Goal: Book appointment/travel/reservation

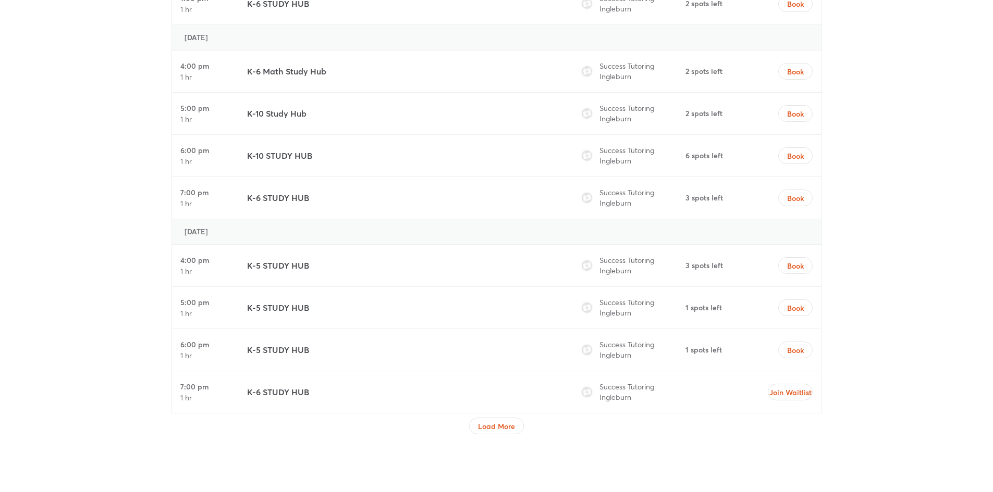
scroll to position [4638, 0]
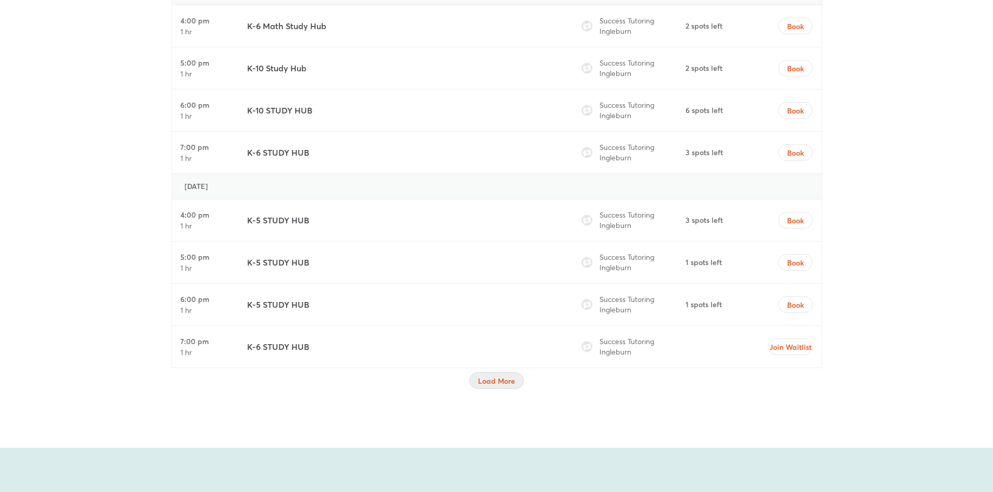
drag, startPoint x: 485, startPoint y: 379, endPoint x: 469, endPoint y: 377, distance: 16.2
click at [484, 379] on span "Load More" at bounding box center [496, 381] width 37 height 10
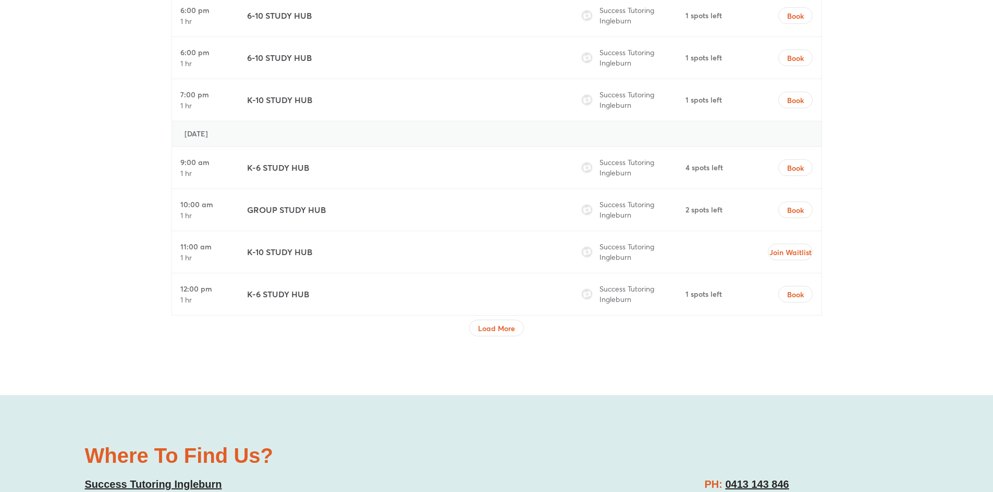
scroll to position [5628, 0]
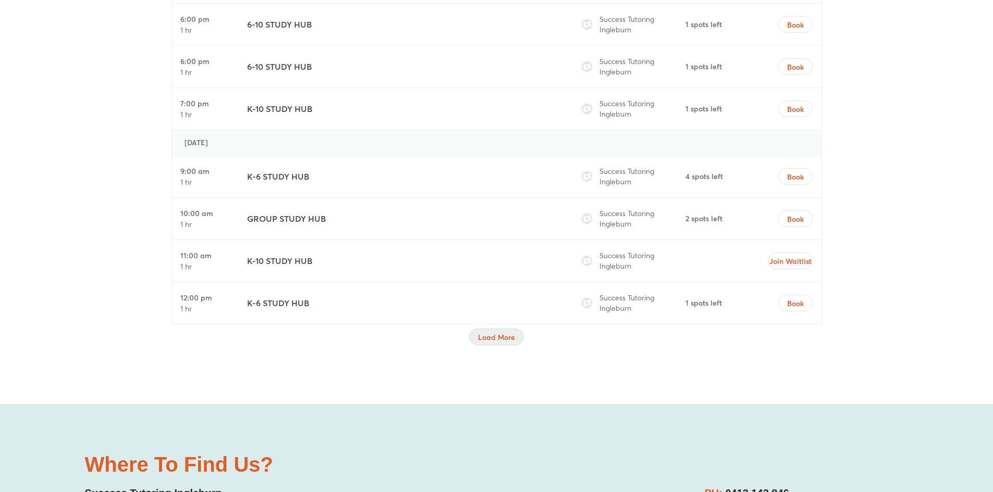
drag, startPoint x: 488, startPoint y: 340, endPoint x: 395, endPoint y: 349, distance: 94.2
click at [486, 340] on span "Load More" at bounding box center [496, 337] width 37 height 10
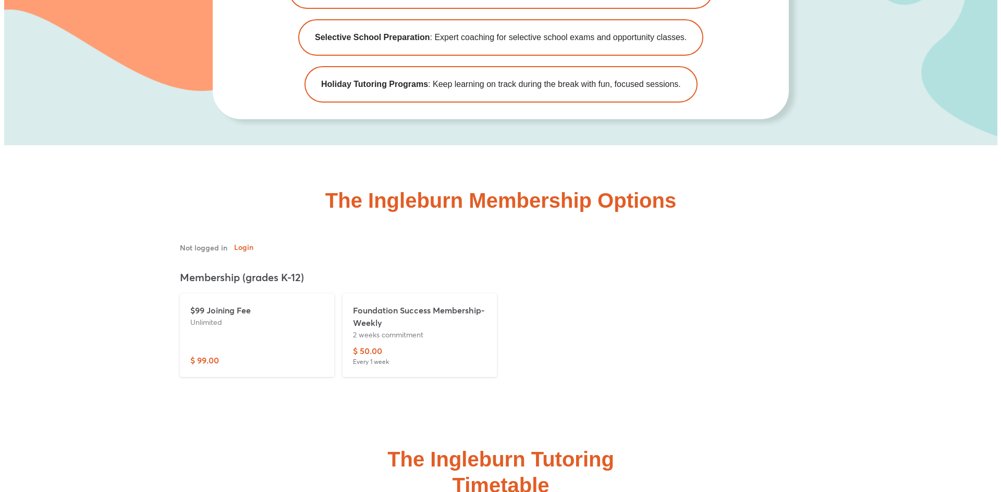
scroll to position [3529, 0]
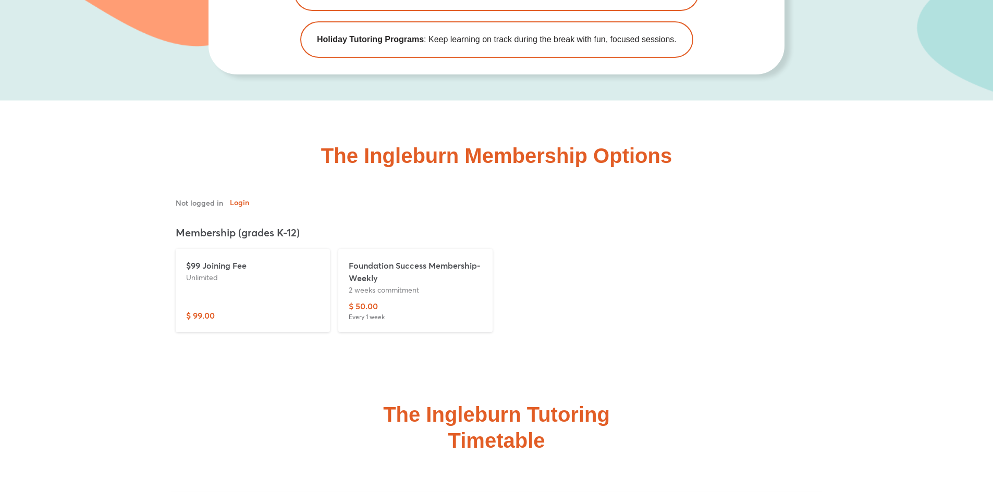
click at [393, 298] on div "Foundation Success Membership-Weekly 2 weeks commitment" at bounding box center [415, 280] width 133 height 41
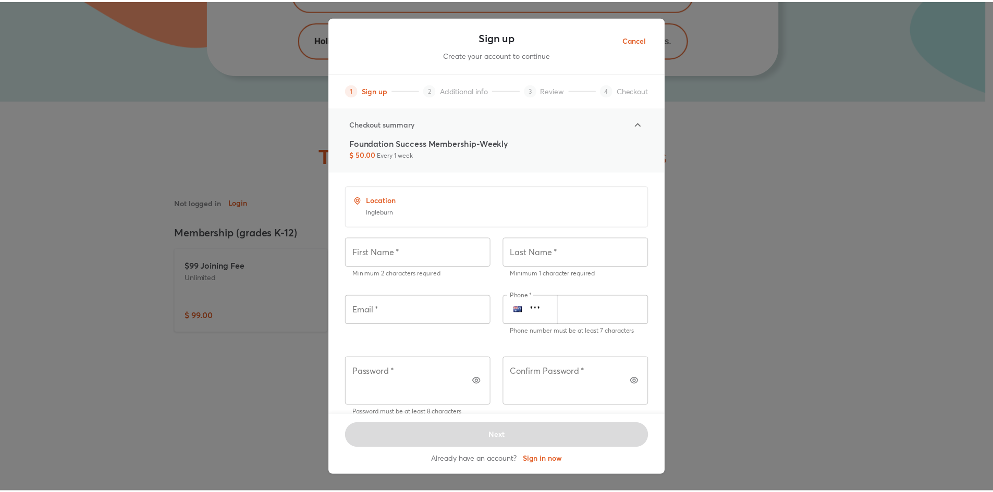
scroll to position [0, 0]
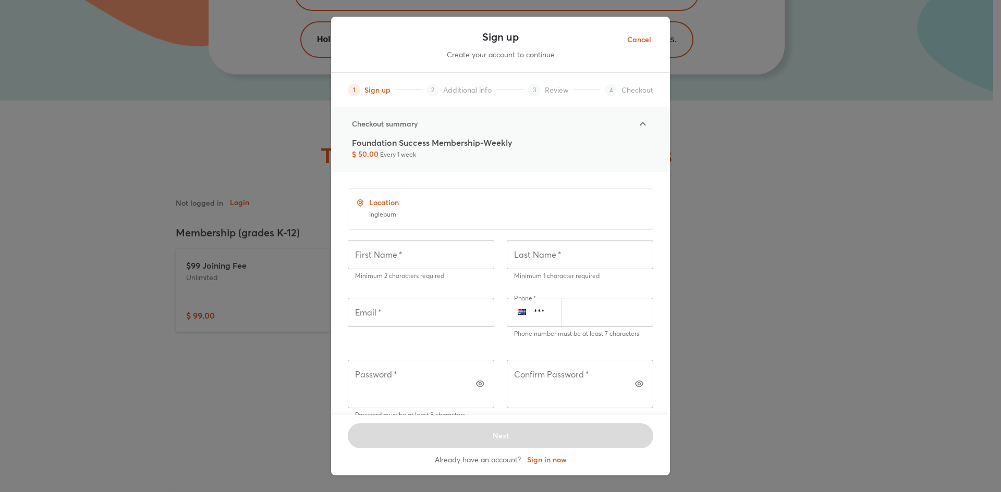
click at [646, 41] on span "Cancel" at bounding box center [639, 39] width 24 height 13
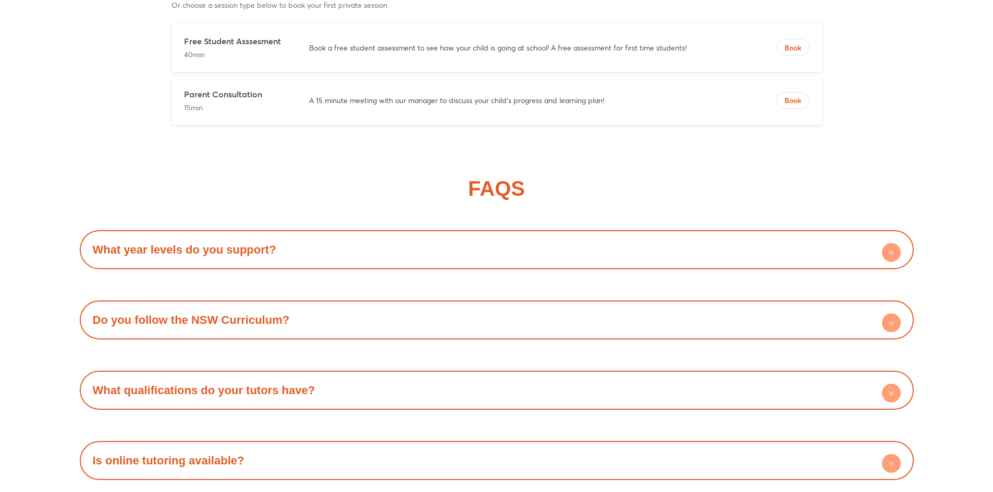
scroll to position [8527, 0]
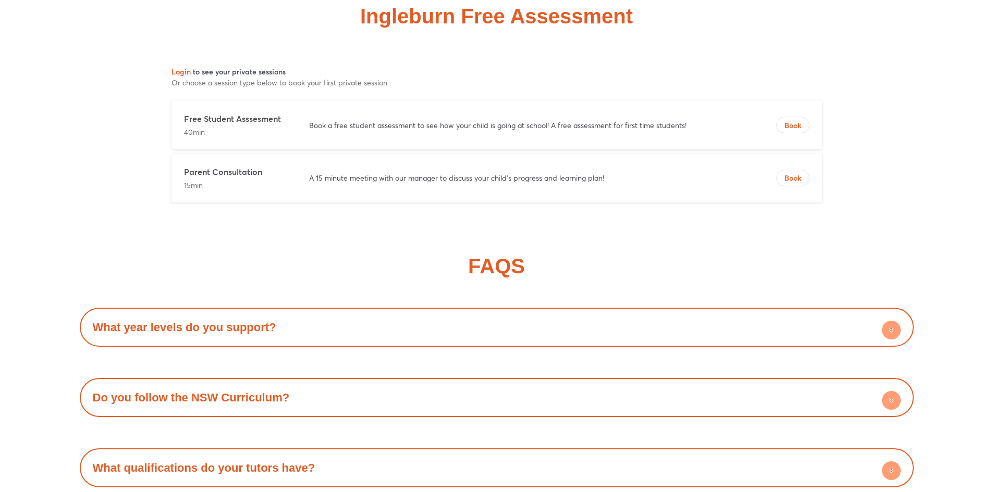
click at [899, 321] on icon at bounding box center [891, 330] width 19 height 19
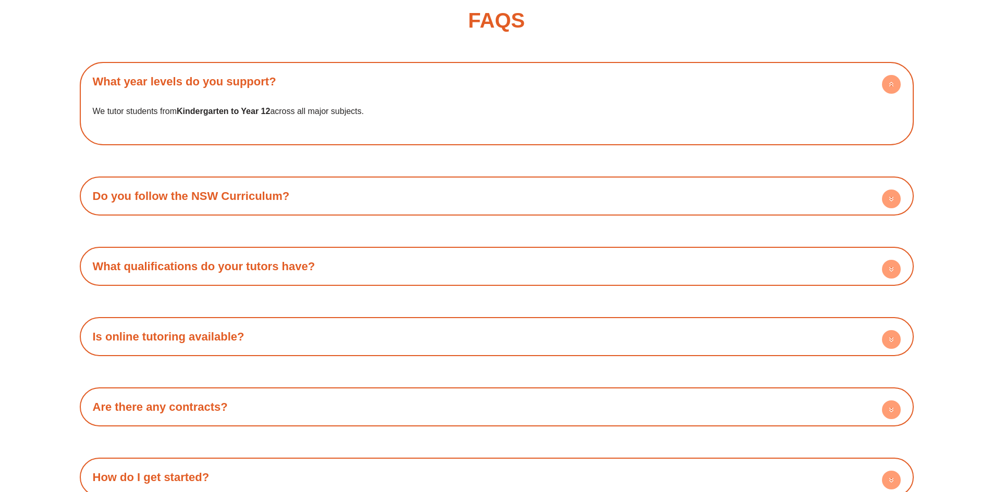
scroll to position [8788, 0]
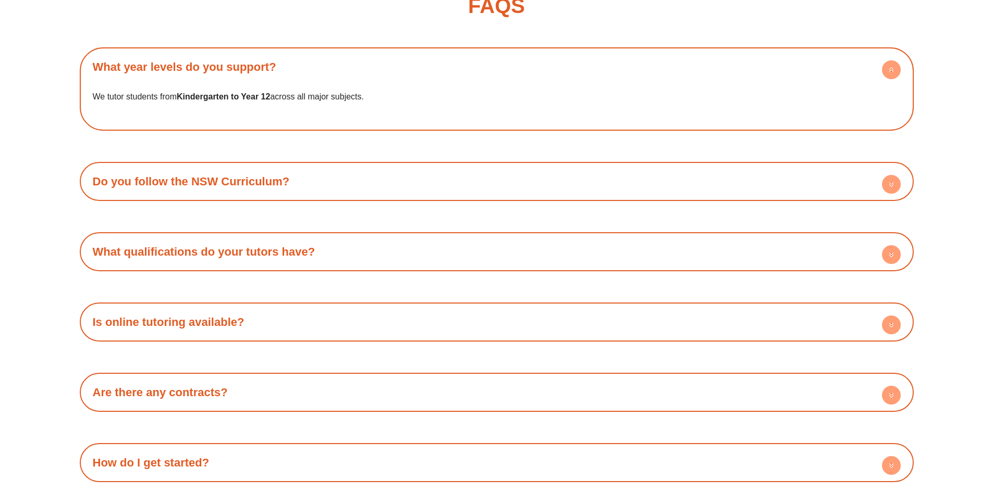
click at [762, 232] on div "What qualifications do your tutors have? Our tutors are trained, knowledgeable,…" at bounding box center [497, 251] width 834 height 39
click at [766, 238] on div "What qualifications do your tutors have?" at bounding box center [496, 252] width 823 height 29
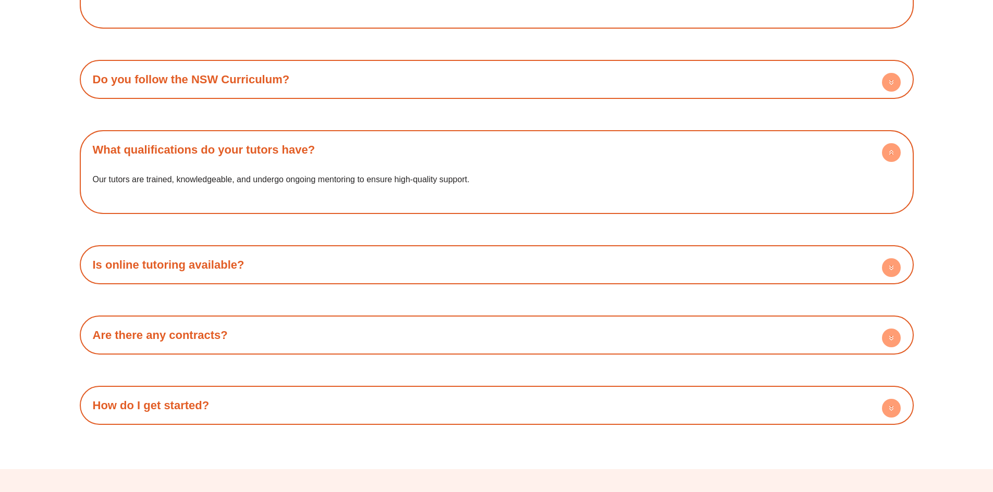
scroll to position [8892, 0]
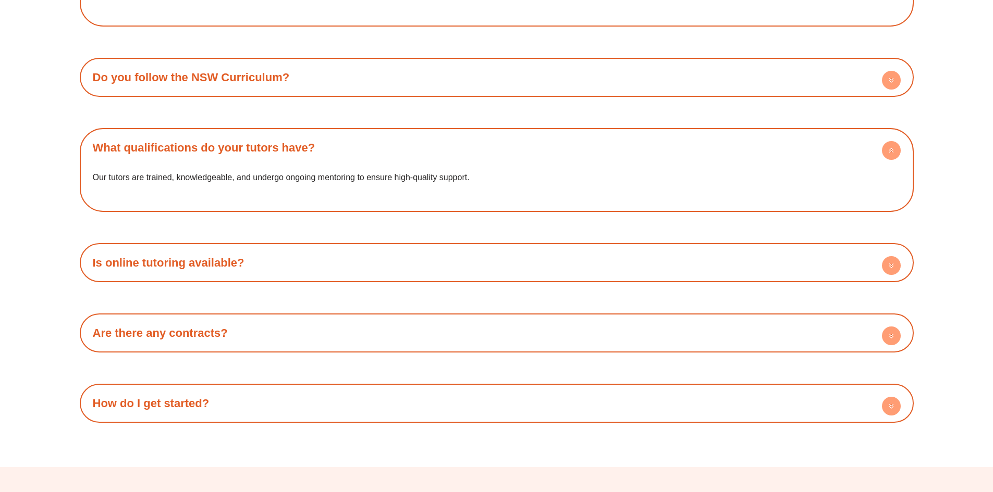
click at [326, 249] on div "Is online tutoring available?" at bounding box center [496, 263] width 823 height 29
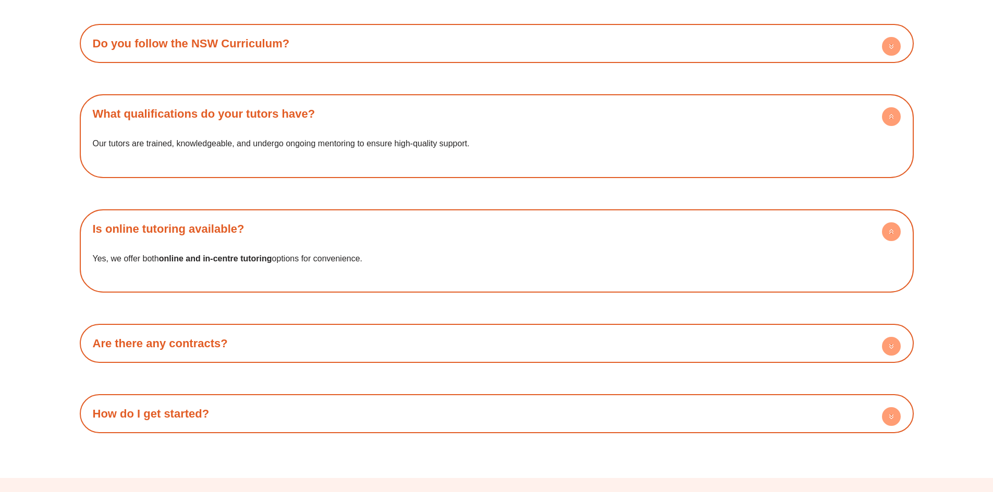
scroll to position [8944, 0]
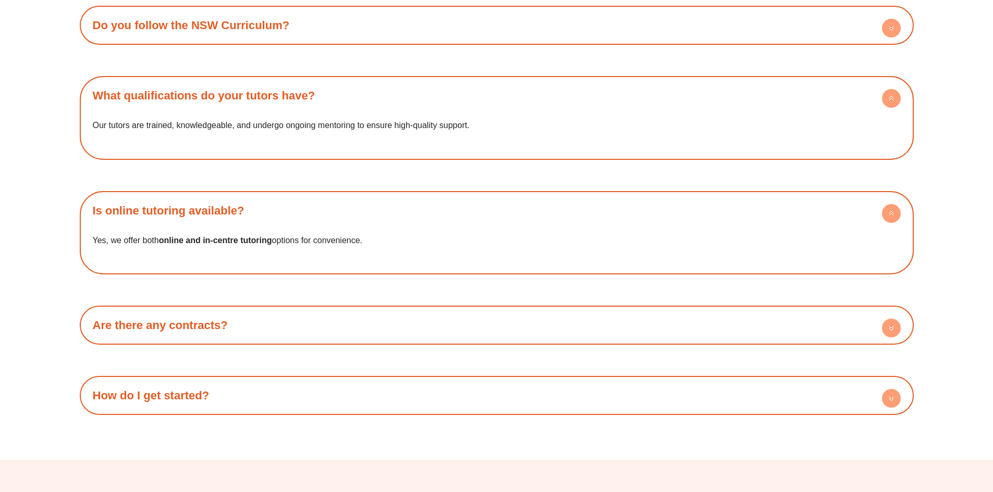
click at [279, 311] on div "Are there any contracts?" at bounding box center [496, 325] width 823 height 29
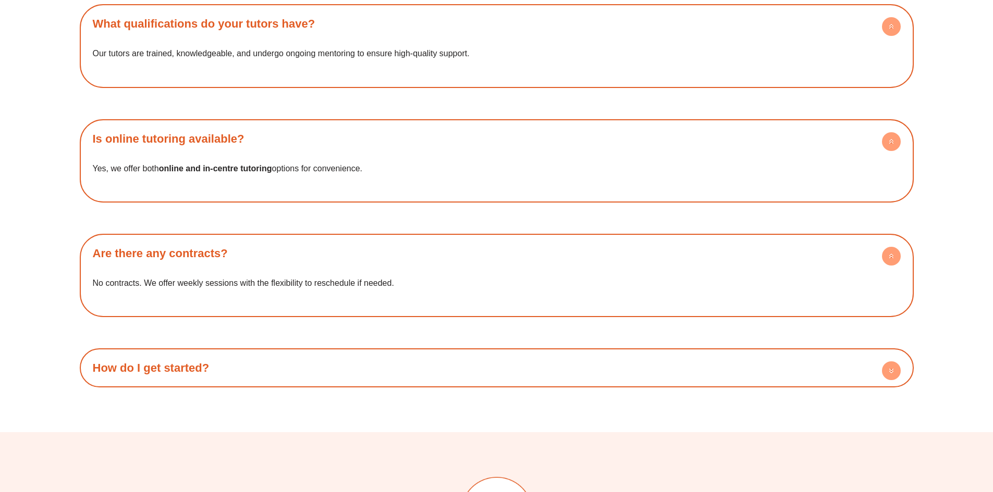
scroll to position [9049, 0]
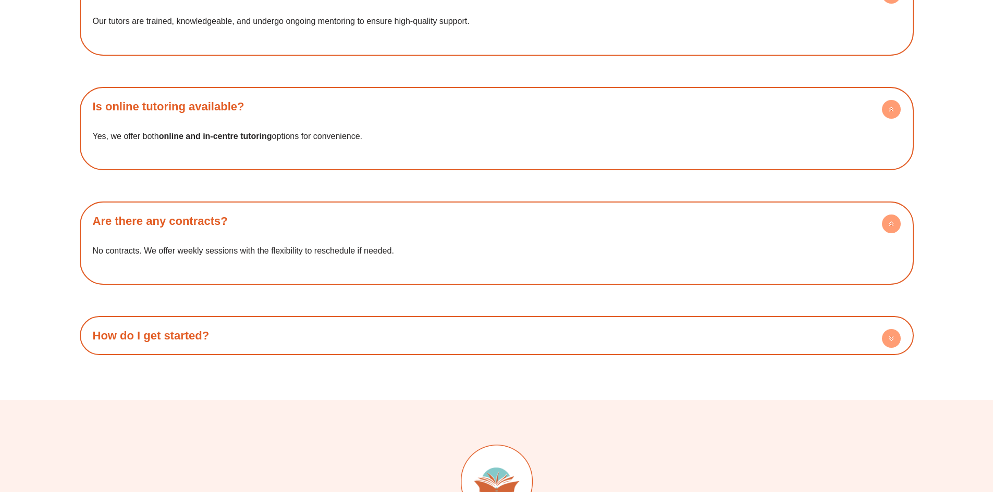
drag, startPoint x: 240, startPoint y: 301, endPoint x: 251, endPoint y: 310, distance: 14.1
click at [241, 322] on div "How do I get started?" at bounding box center [496, 336] width 823 height 29
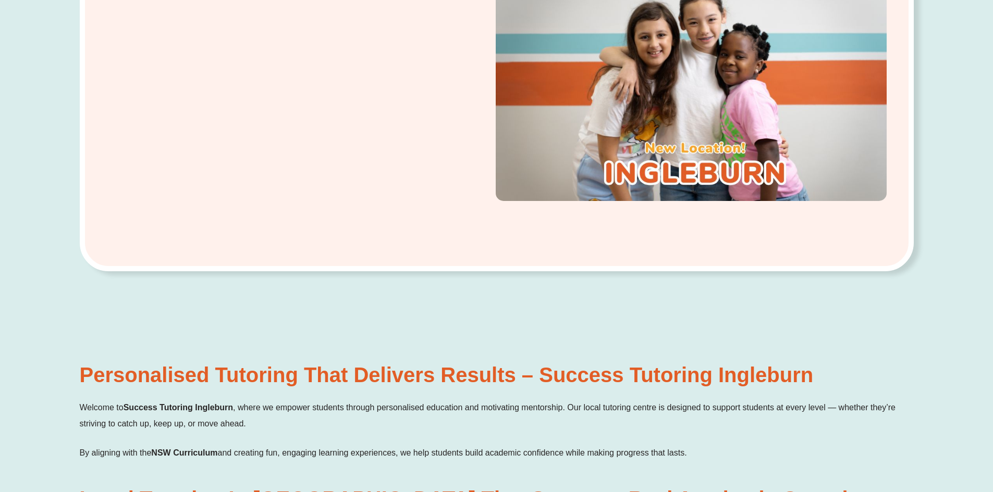
scroll to position [0, 0]
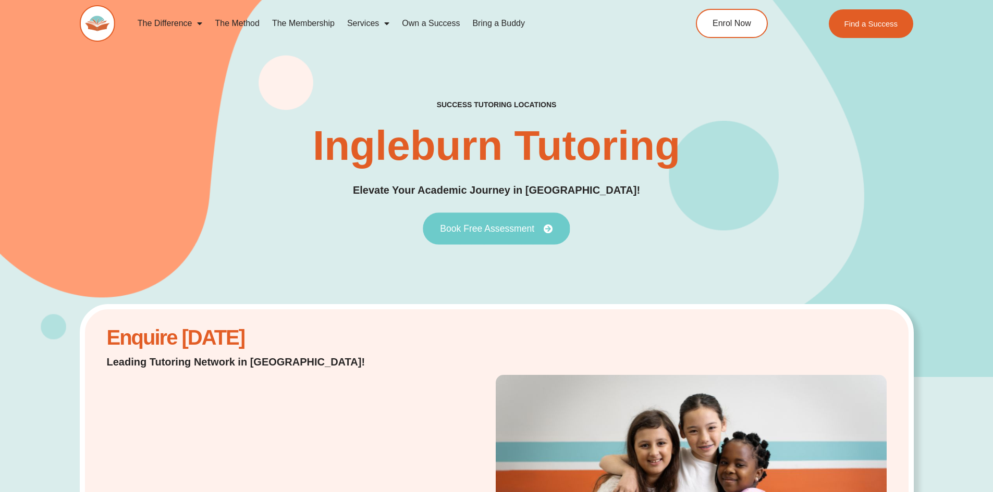
click at [511, 230] on span "Book Free Assessment" at bounding box center [487, 228] width 94 height 9
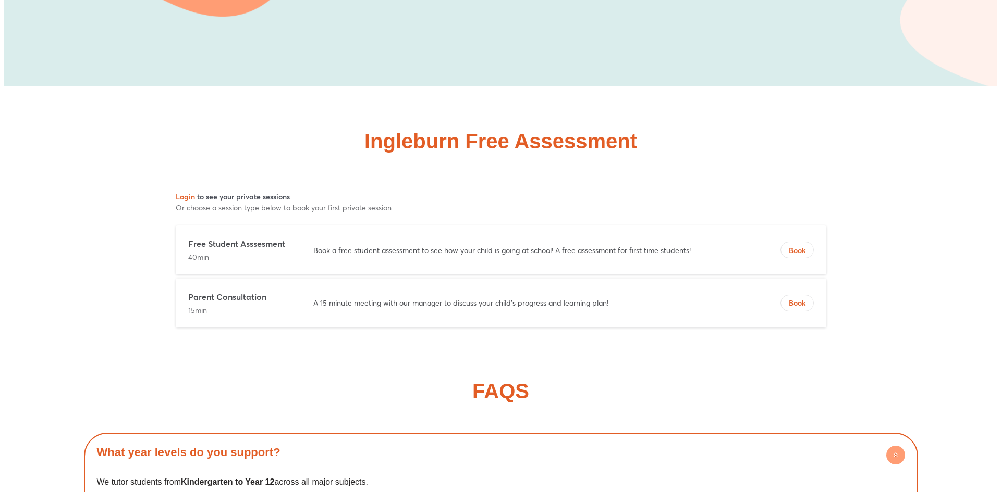
scroll to position [8399, 0]
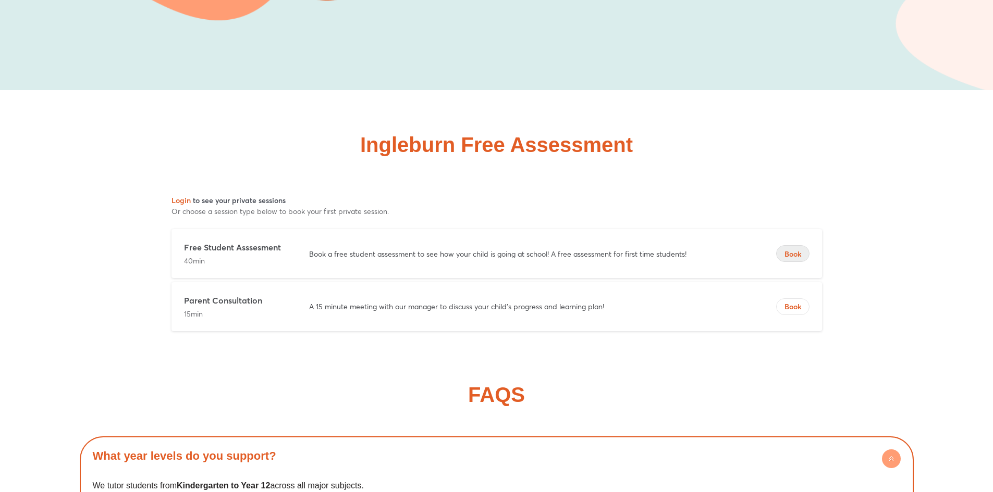
click at [798, 249] on span "Book" at bounding box center [793, 254] width 32 height 10
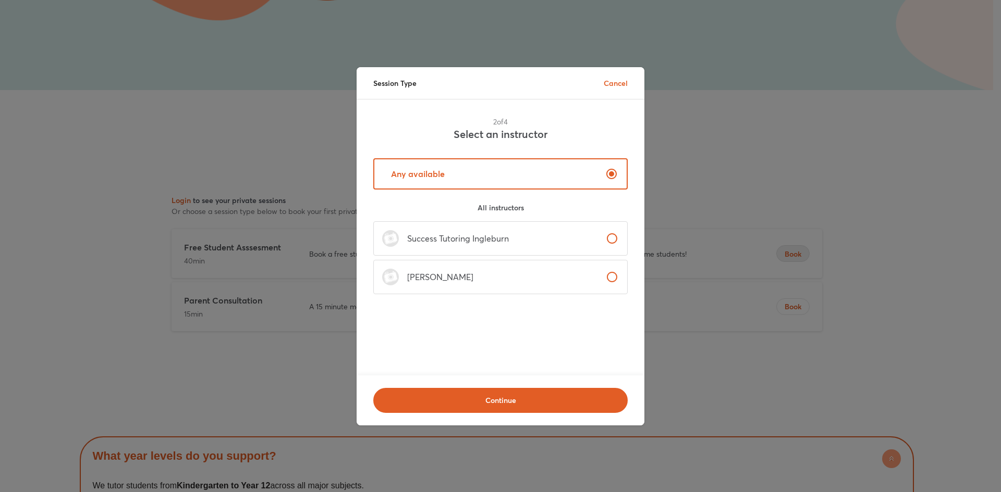
click at [475, 241] on p "Success Tutoring Ingleburn" at bounding box center [454, 238] width 110 height 13
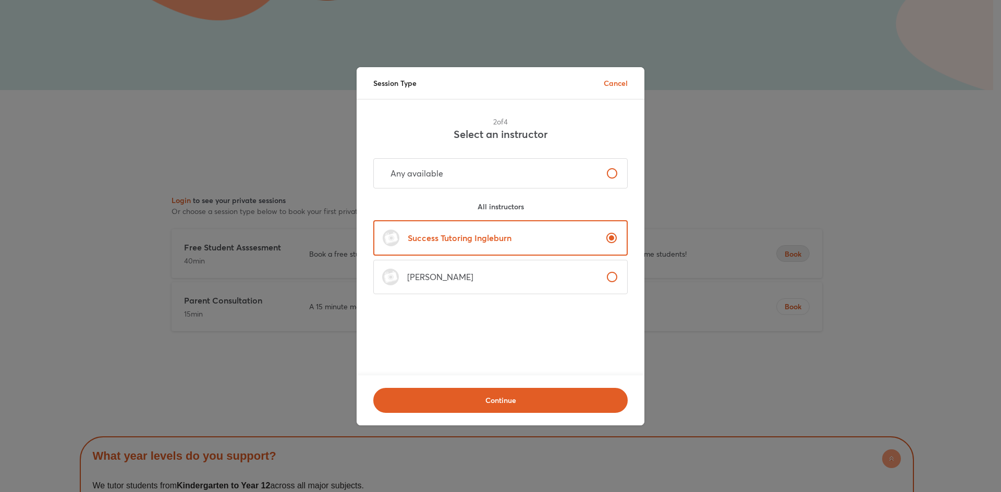
click at [508, 174] on label "Any available" at bounding box center [500, 173] width 254 height 30
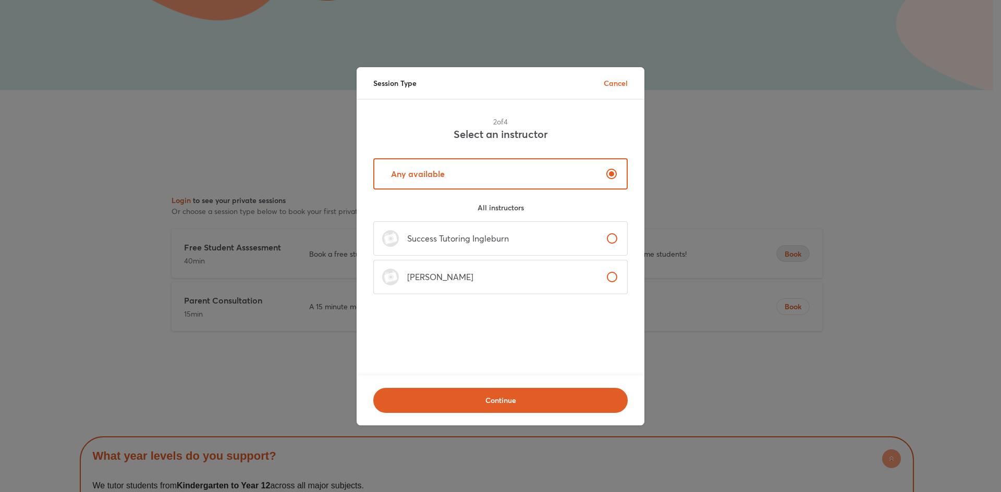
click at [548, 292] on label "Mridula Kumar" at bounding box center [500, 277] width 254 height 34
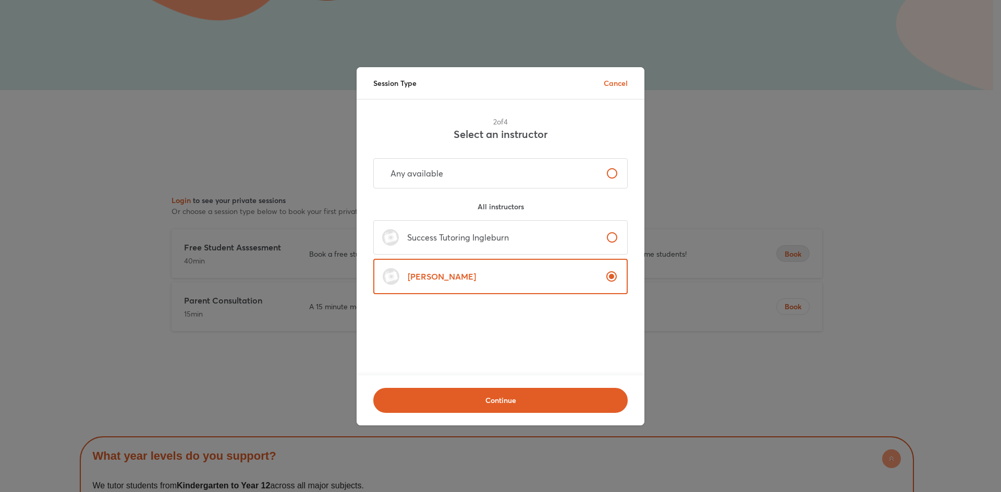
click at [502, 240] on p "Success Tutoring Ingleburn" at bounding box center [454, 237] width 110 height 13
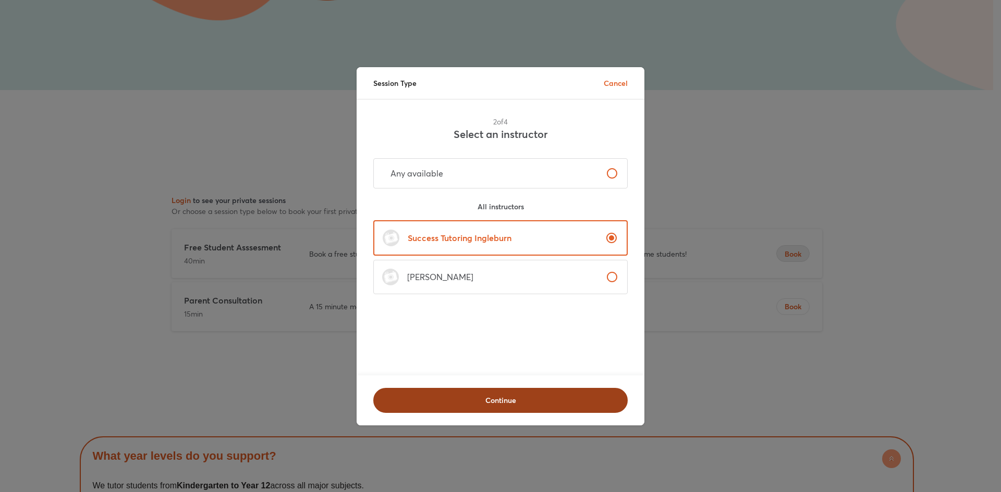
click at [497, 396] on span "Continue" at bounding box center [500, 401] width 227 height 10
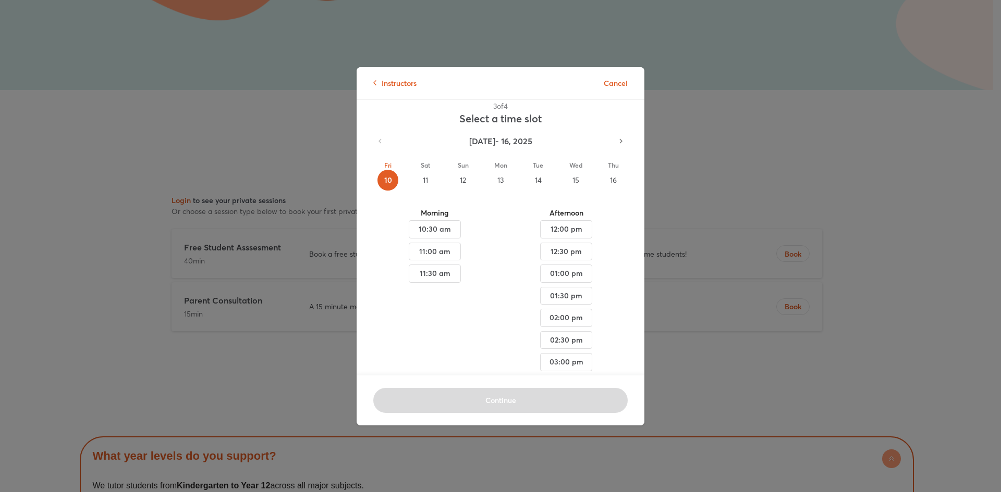
scroll to position [0, 0]
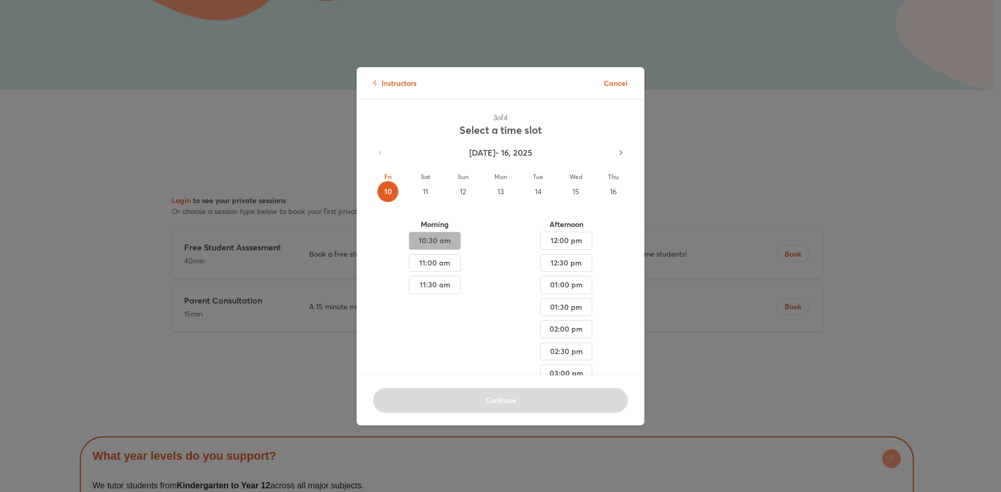
click at [428, 244] on span "10:30 am" at bounding box center [434, 241] width 34 height 13
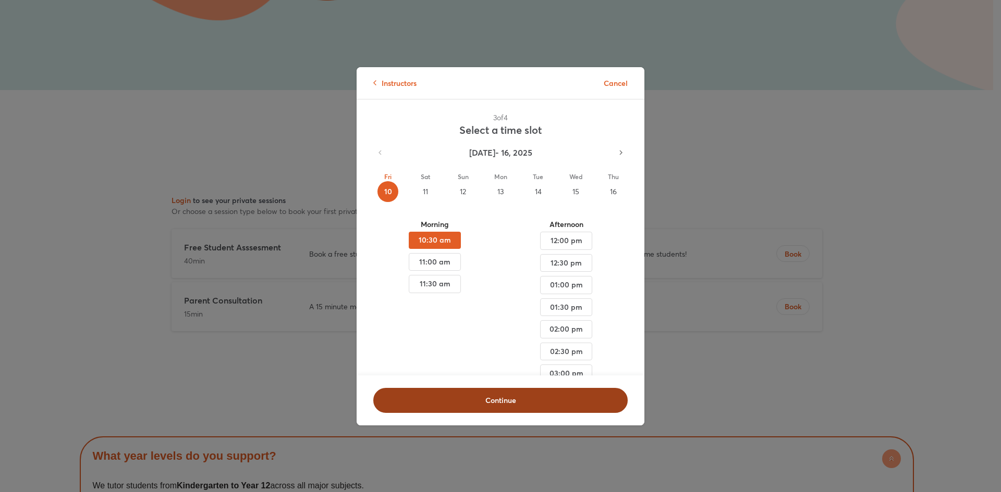
click at [496, 399] on span "Continue" at bounding box center [500, 401] width 227 height 10
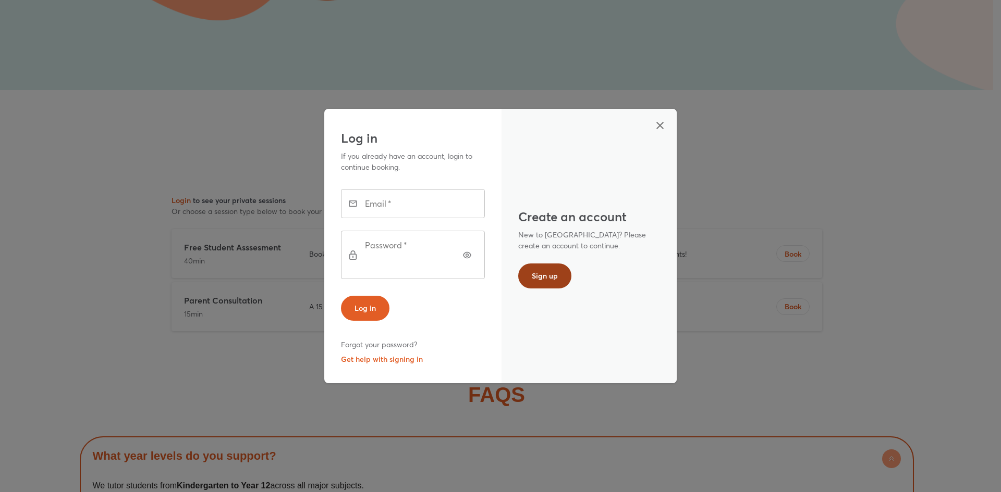
click at [543, 277] on span "Sign up" at bounding box center [545, 276] width 26 height 10
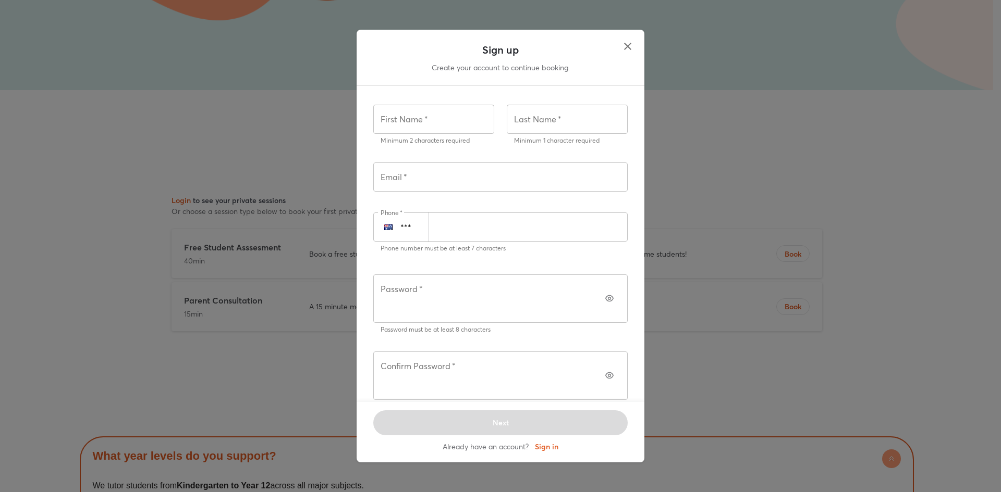
drag, startPoint x: 428, startPoint y: 135, endPoint x: 428, endPoint y: 141, distance: 6.3
click at [428, 134] on input "text" at bounding box center [433, 119] width 121 height 29
type input "*****"
type input "******"
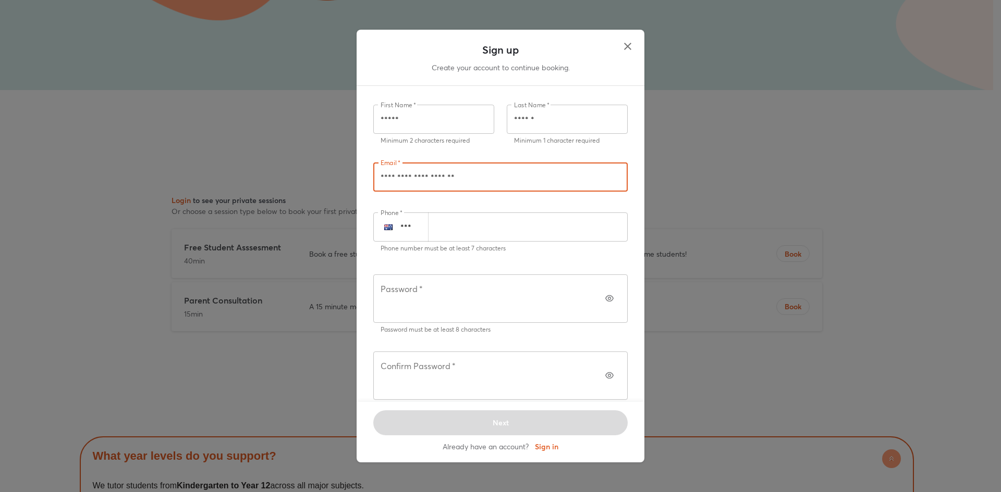
type input "**********"
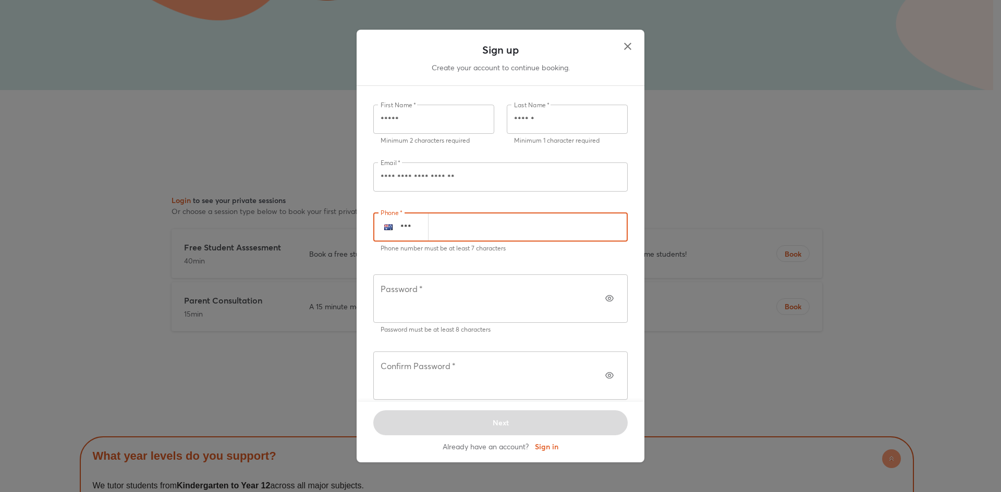
type input "*"
type input "*********"
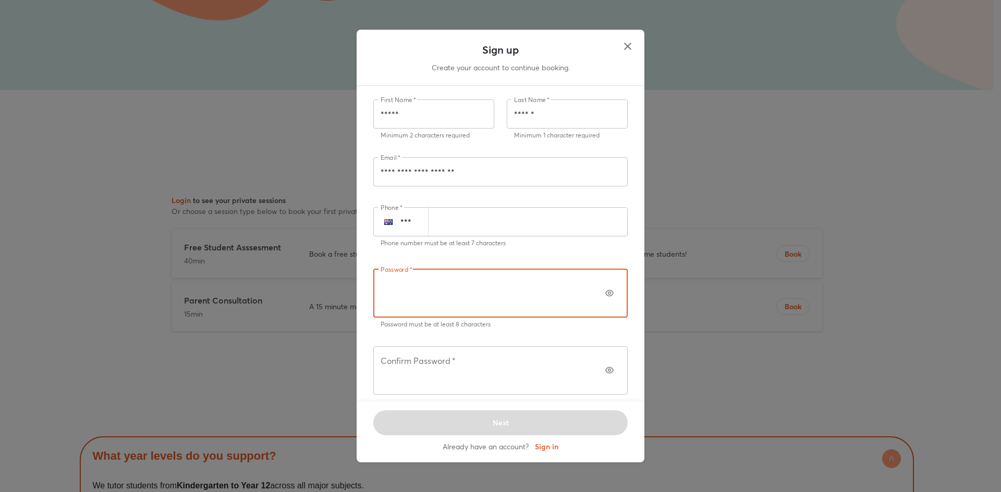
scroll to position [6, 0]
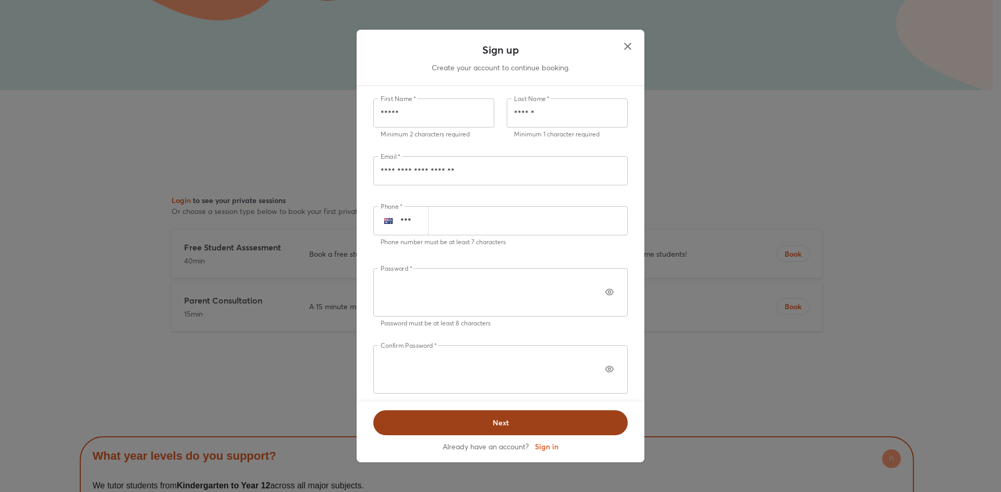
click at [513, 418] on span "Next" at bounding box center [500, 423] width 227 height 10
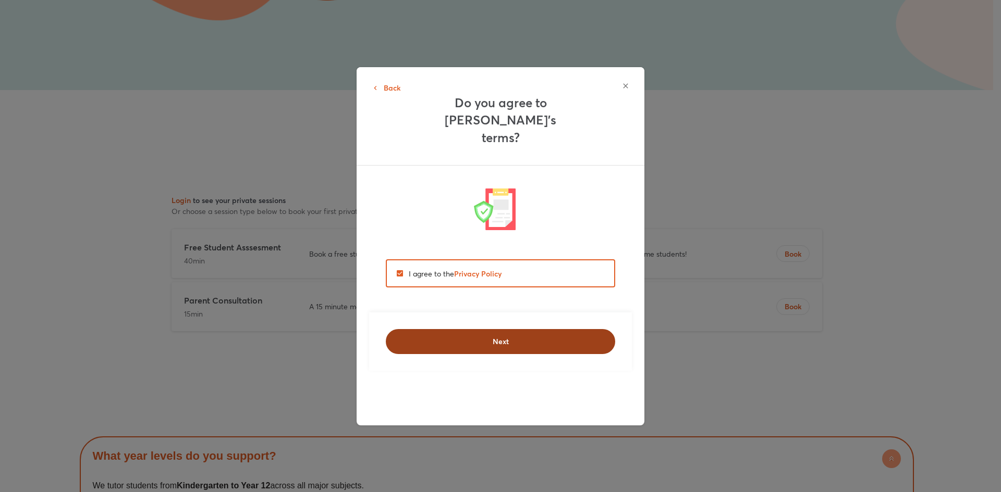
click at [455, 337] on span "Next" at bounding box center [500, 342] width 202 height 10
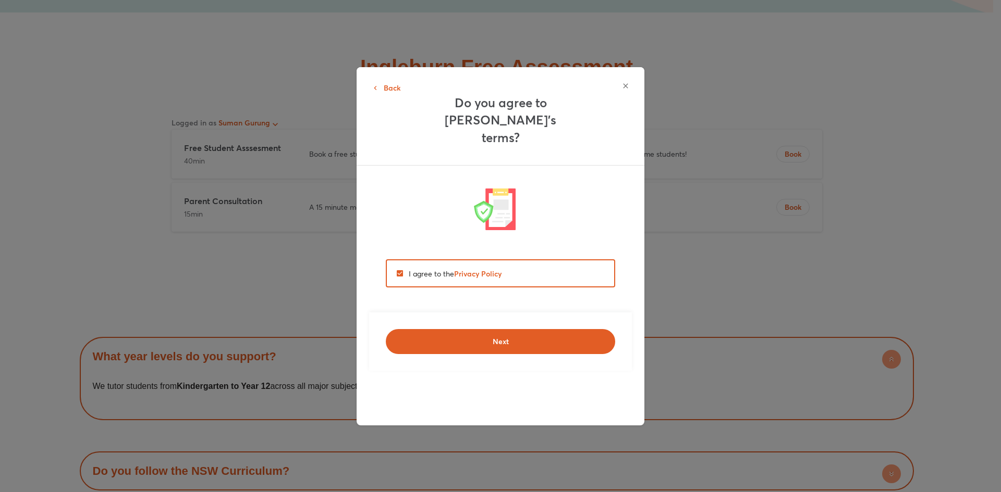
scroll to position [8654, 0]
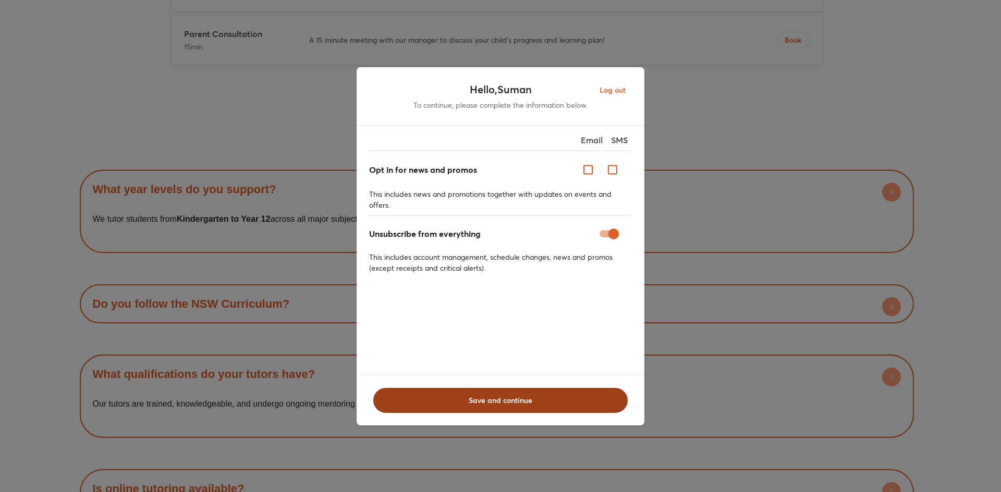
click at [500, 397] on span "Save and continue" at bounding box center [500, 401] width 227 height 10
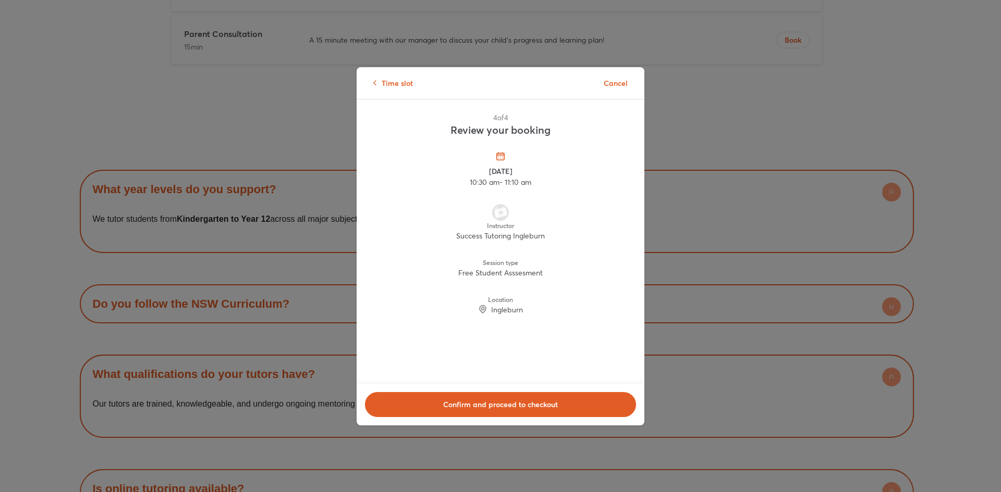
drag, startPoint x: 460, startPoint y: 276, endPoint x: 535, endPoint y: 276, distance: 74.5
click at [535, 276] on p "Free Student Asssesment" at bounding box center [500, 272] width 84 height 11
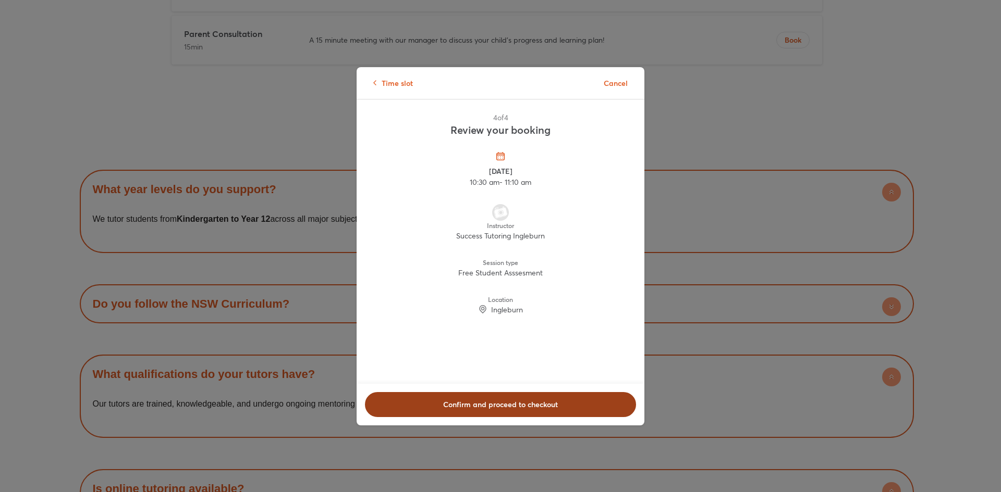
click at [509, 405] on span "Confirm and proceed to checkout" at bounding box center [500, 405] width 244 height 10
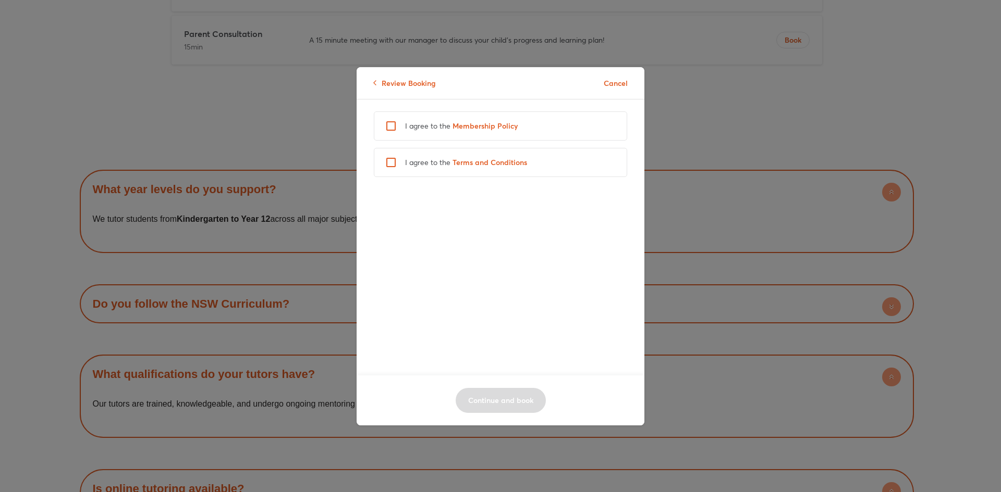
click at [403, 90] on div "Review Booking Cancel" at bounding box center [500, 83] width 288 height 32
click at [395, 83] on p "Review Booking" at bounding box center [404, 83] width 63 height 11
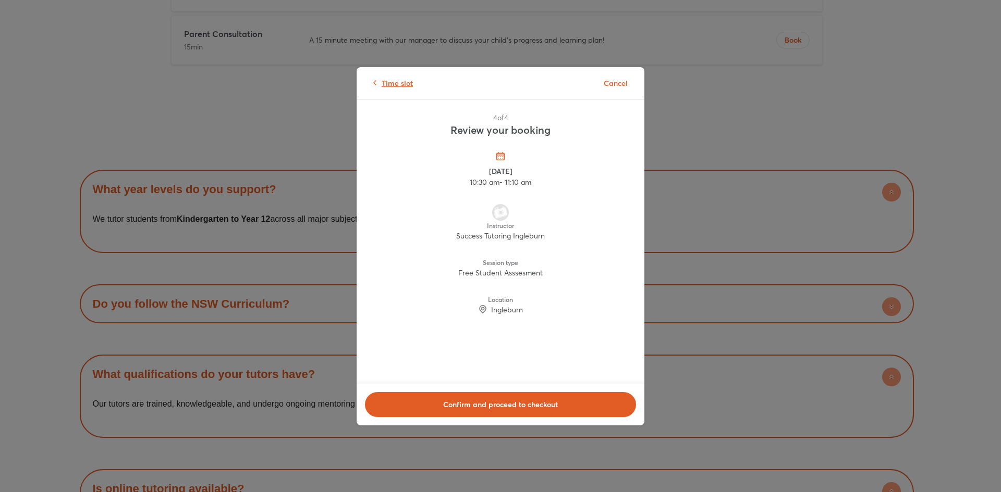
click at [404, 85] on span "Time slot" at bounding box center [396, 83] width 31 height 11
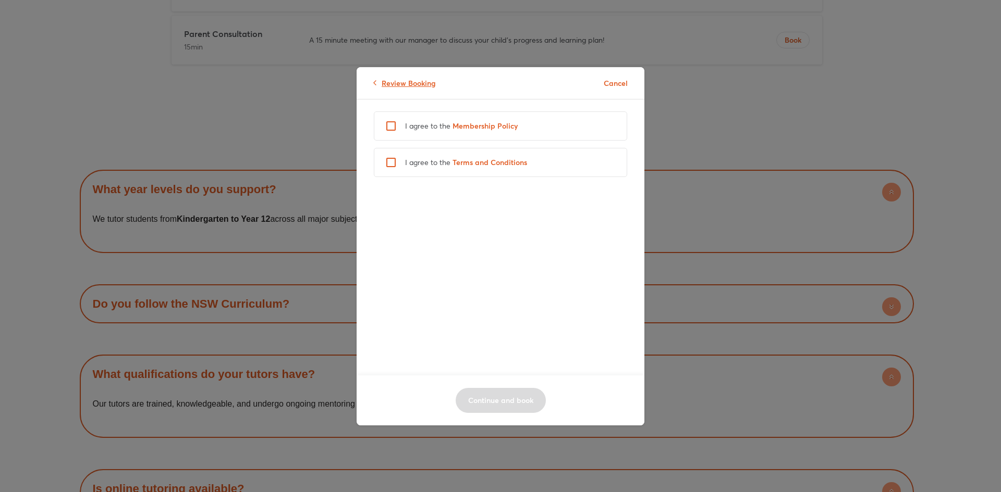
click at [392, 83] on p "Review Booking" at bounding box center [404, 83] width 63 height 11
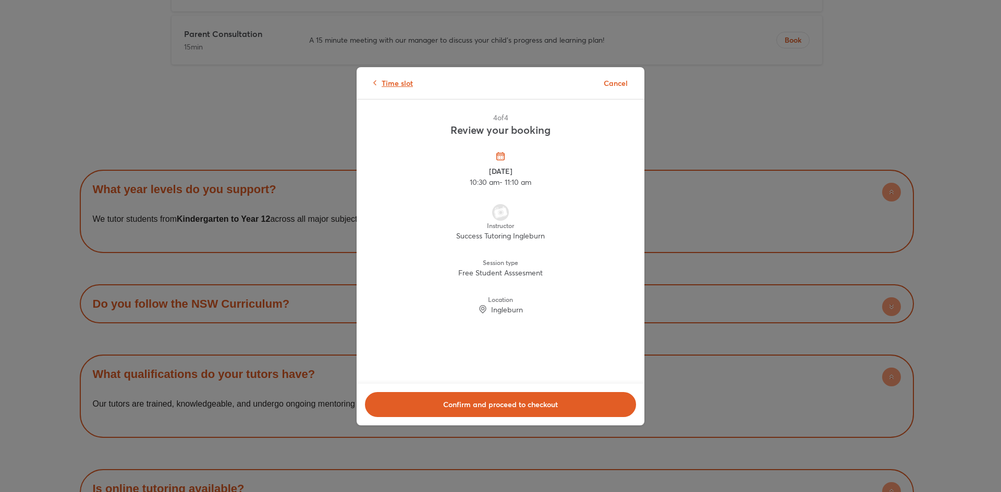
click at [394, 82] on span "Time slot" at bounding box center [396, 83] width 31 height 11
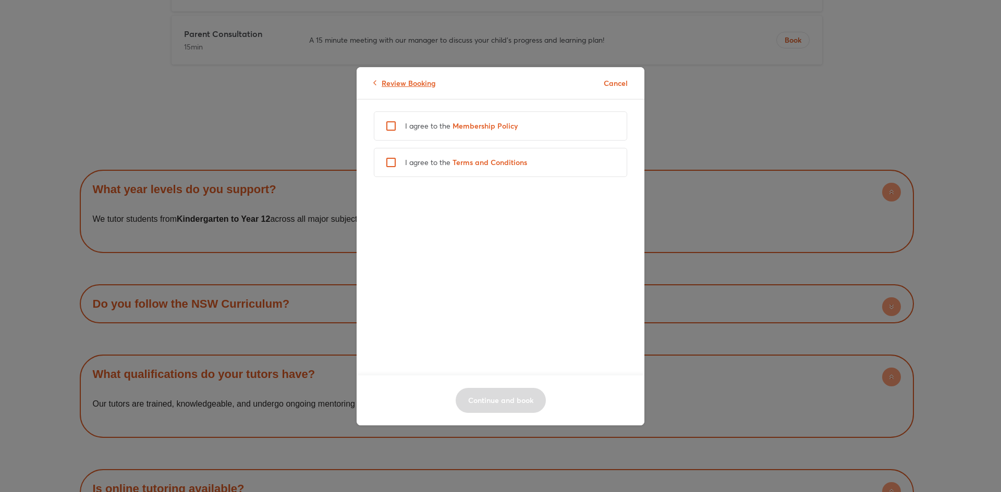
click at [408, 84] on p "Review Booking" at bounding box center [404, 83] width 63 height 11
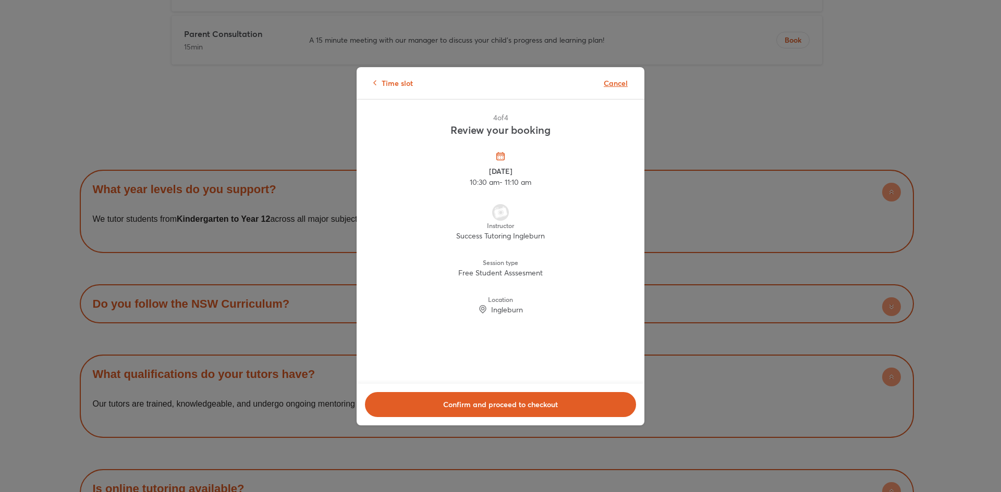
click at [618, 85] on span "Cancel" at bounding box center [615, 83] width 24 height 11
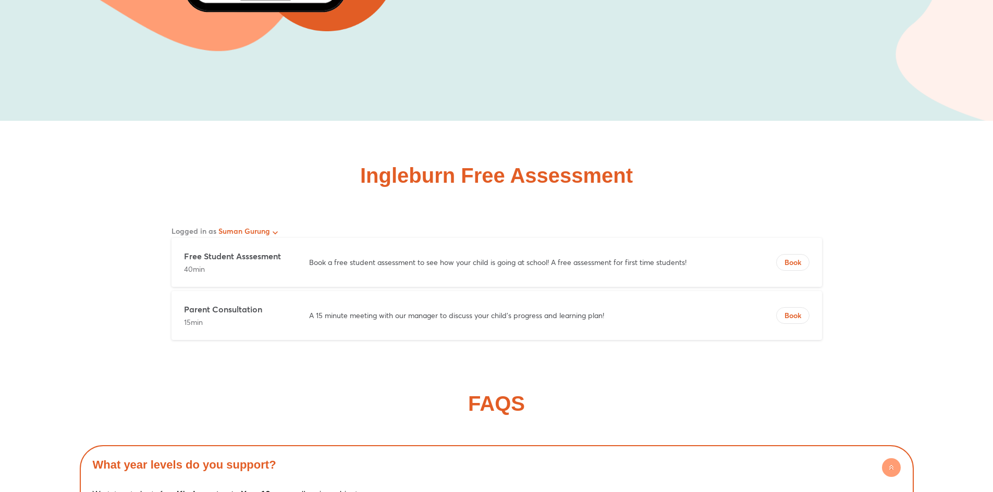
scroll to position [8393, 0]
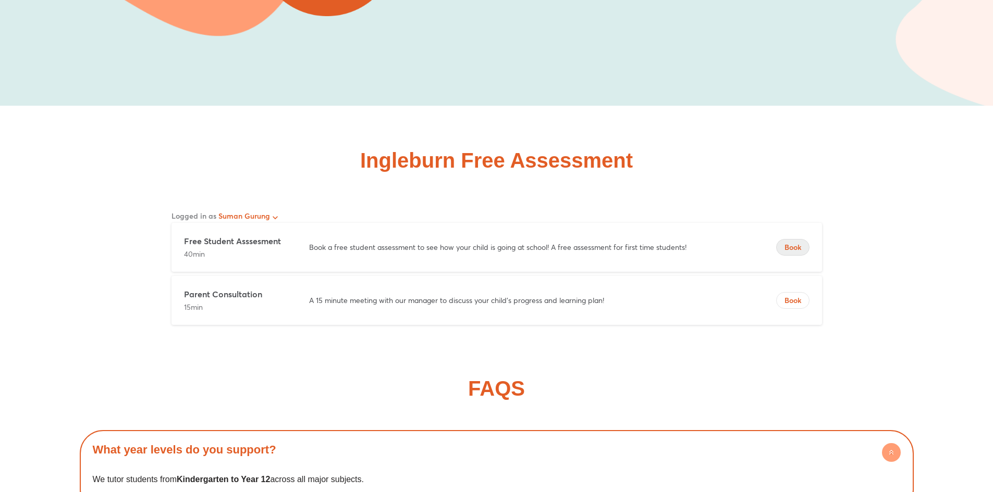
click at [788, 242] on span "Book" at bounding box center [793, 247] width 32 height 10
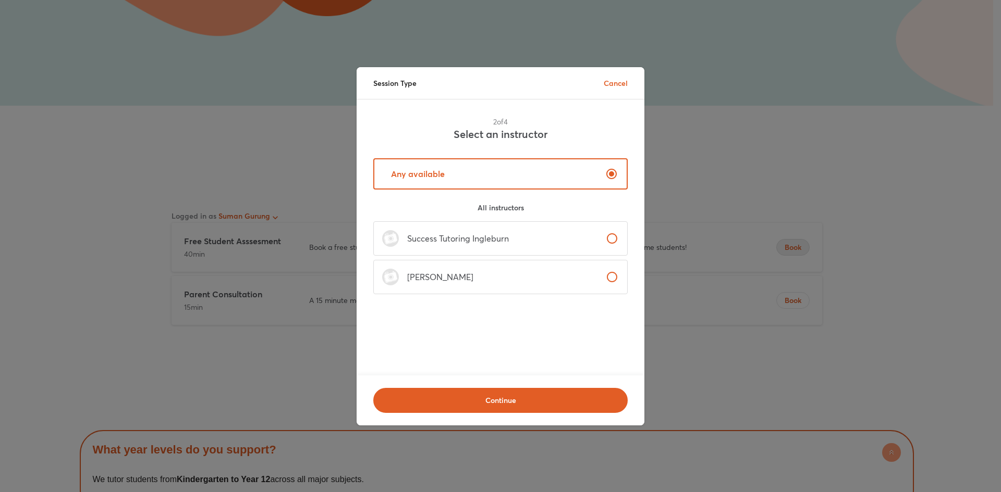
click at [538, 238] on label "Success Tutoring Ingleburn" at bounding box center [500, 238] width 254 height 34
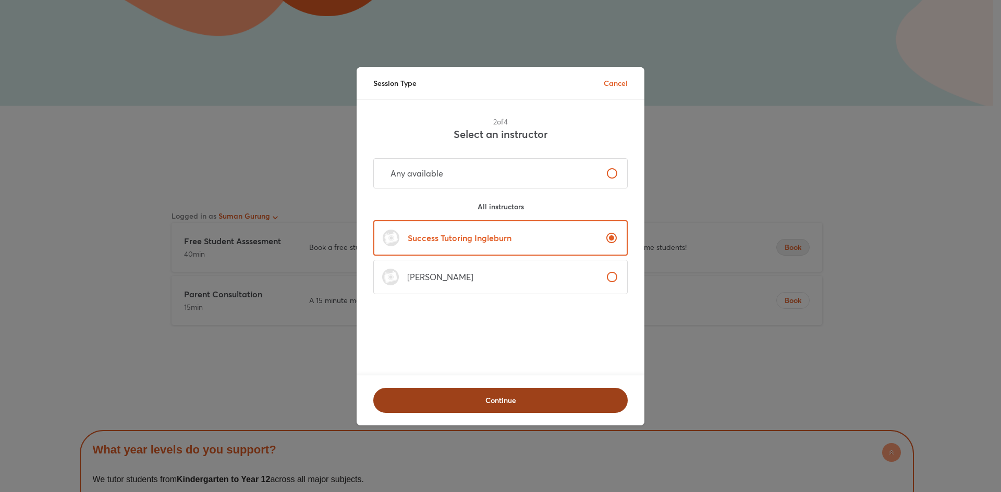
click at [482, 396] on span "Continue" at bounding box center [500, 401] width 227 height 10
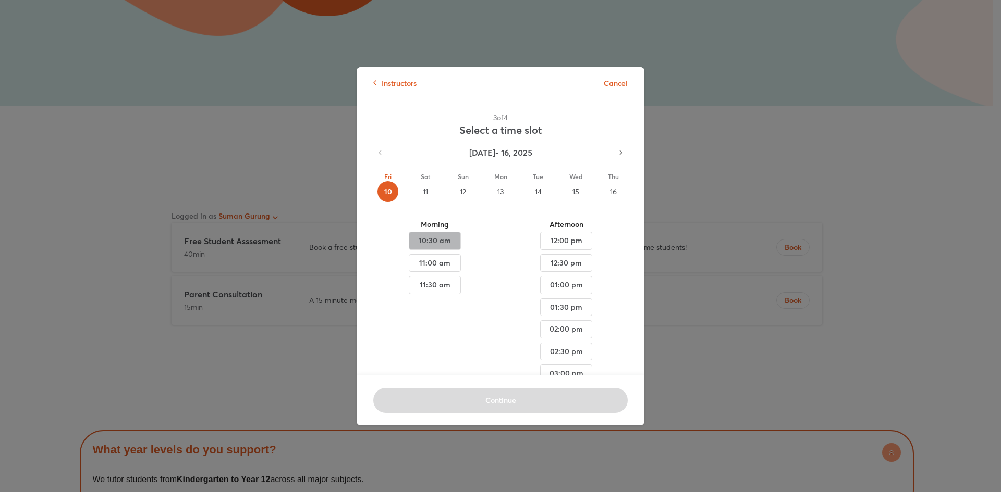
click at [432, 238] on span "10:30 am" at bounding box center [434, 241] width 34 height 13
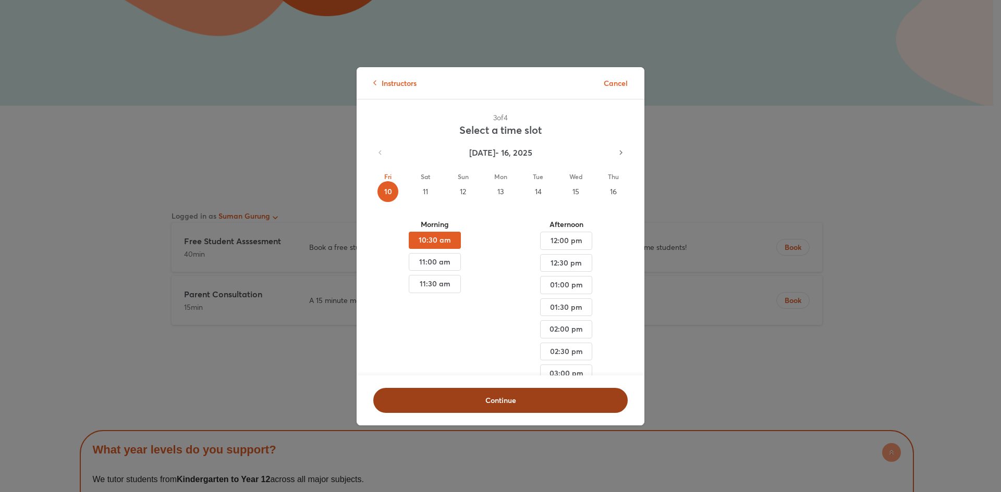
click at [509, 396] on span "Continue" at bounding box center [500, 401] width 227 height 10
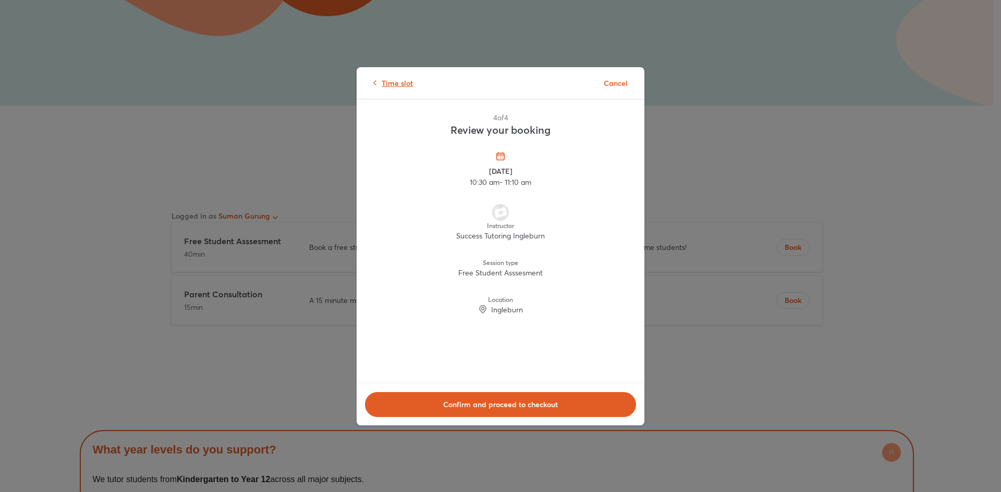
click at [403, 82] on span "Time slot" at bounding box center [396, 83] width 31 height 11
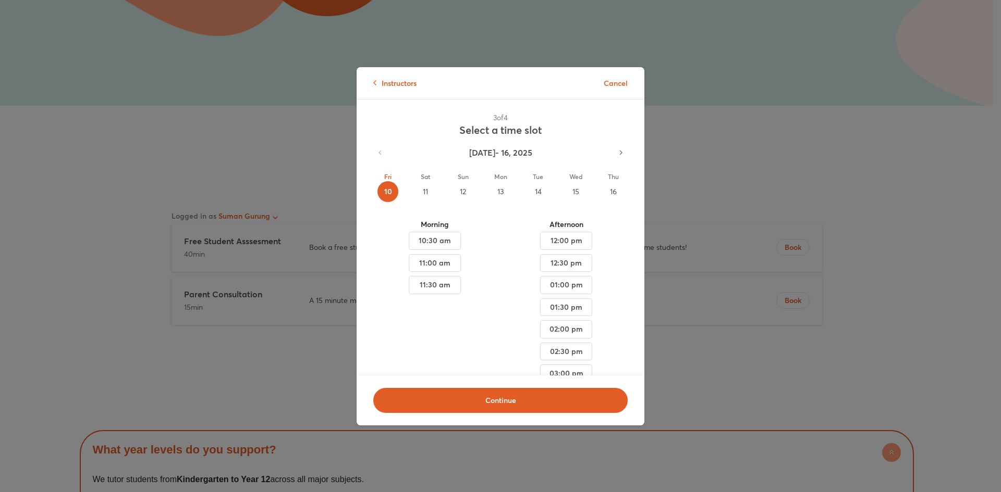
click at [425, 191] on div "11" at bounding box center [425, 191] width 21 height 21
click at [386, 190] on div "10" at bounding box center [387, 191] width 21 height 21
click at [425, 190] on div "11" at bounding box center [425, 191] width 21 height 21
click at [436, 306] on span "10:30 am" at bounding box center [434, 307] width 34 height 13
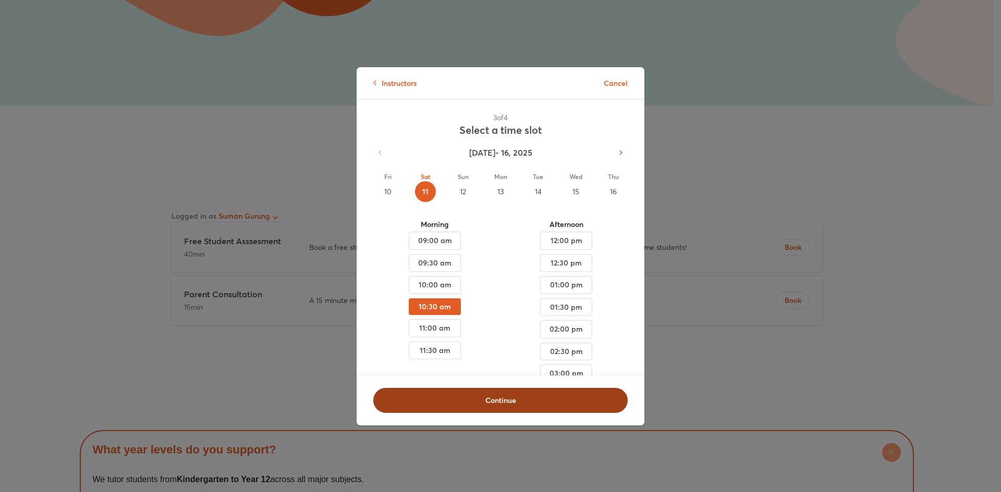
click at [494, 396] on span "Continue" at bounding box center [500, 401] width 227 height 10
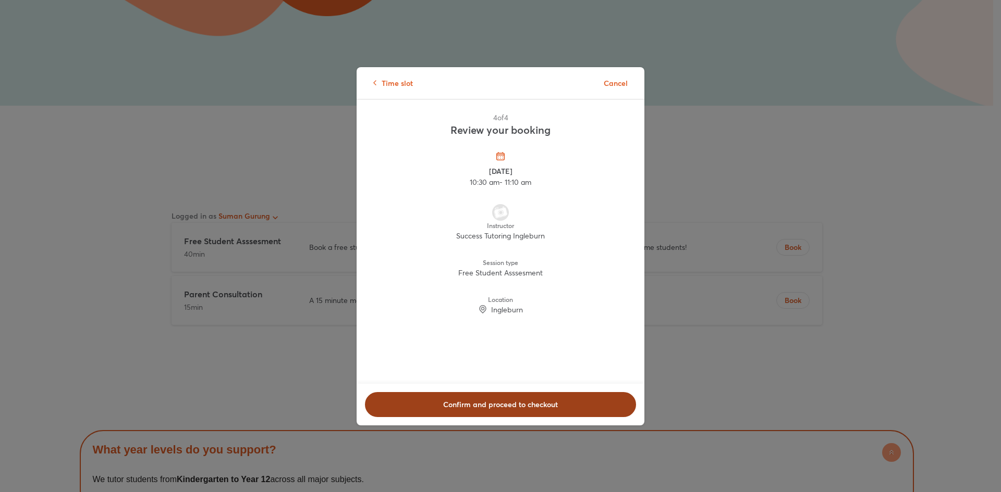
click at [517, 404] on span "Confirm and proceed to checkout" at bounding box center [500, 405] width 244 height 10
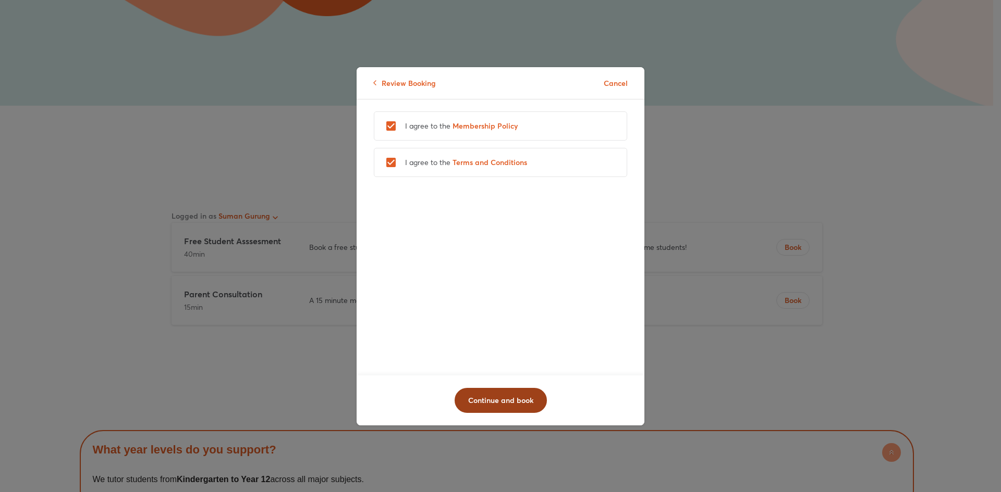
click at [507, 396] on span "Continue and book" at bounding box center [500, 401] width 65 height 10
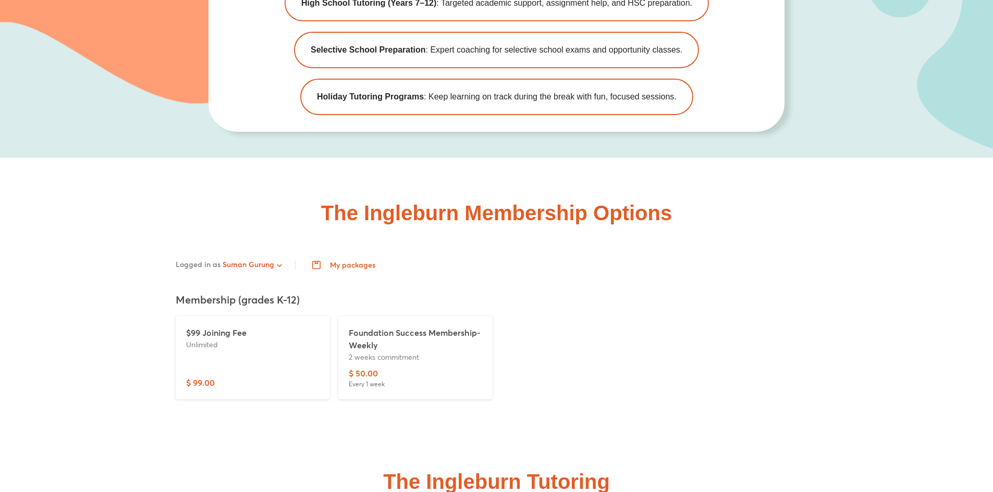
scroll to position [3466, 0]
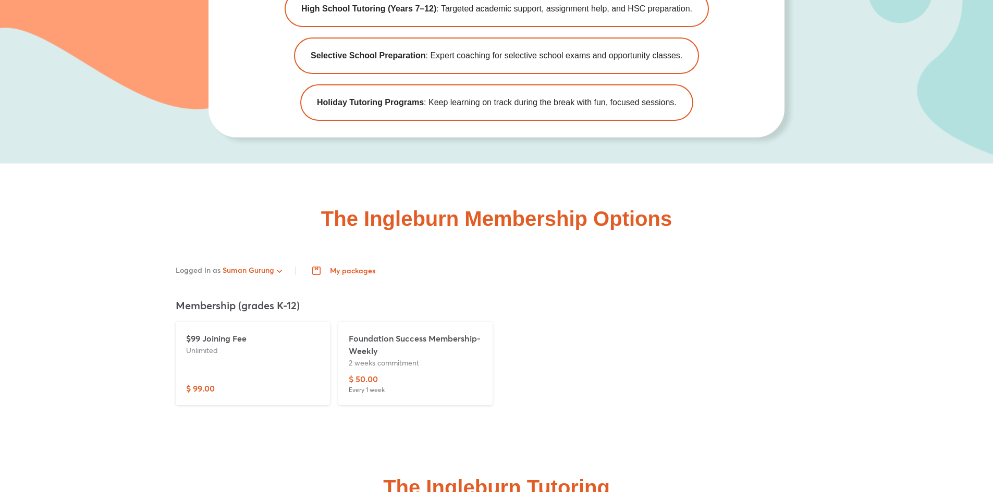
click at [358, 269] on span "My packages" at bounding box center [344, 271] width 61 height 8
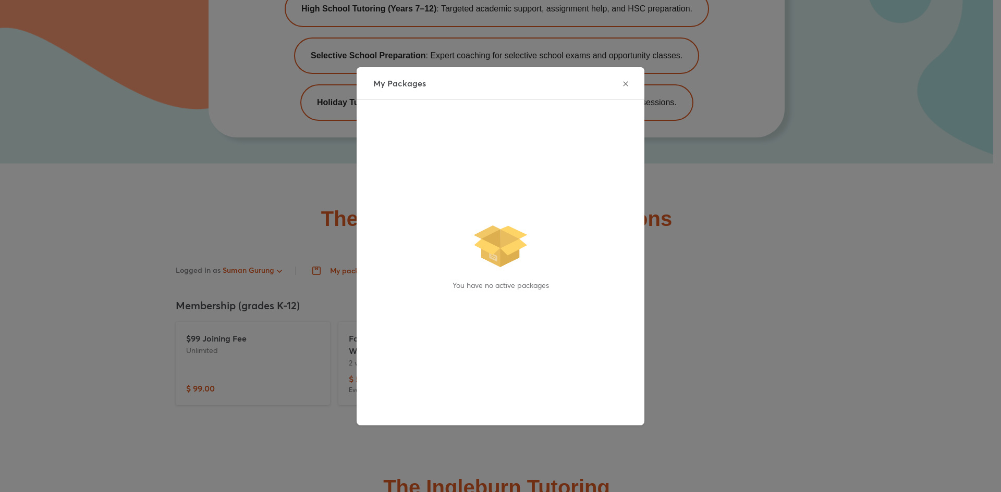
click at [621, 84] on icon "button" at bounding box center [625, 84] width 8 height 8
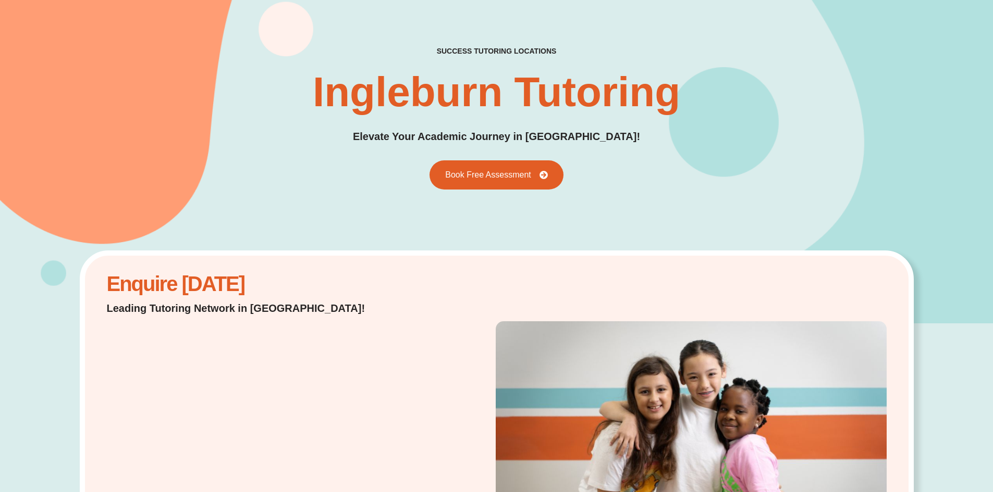
scroll to position [0, 0]
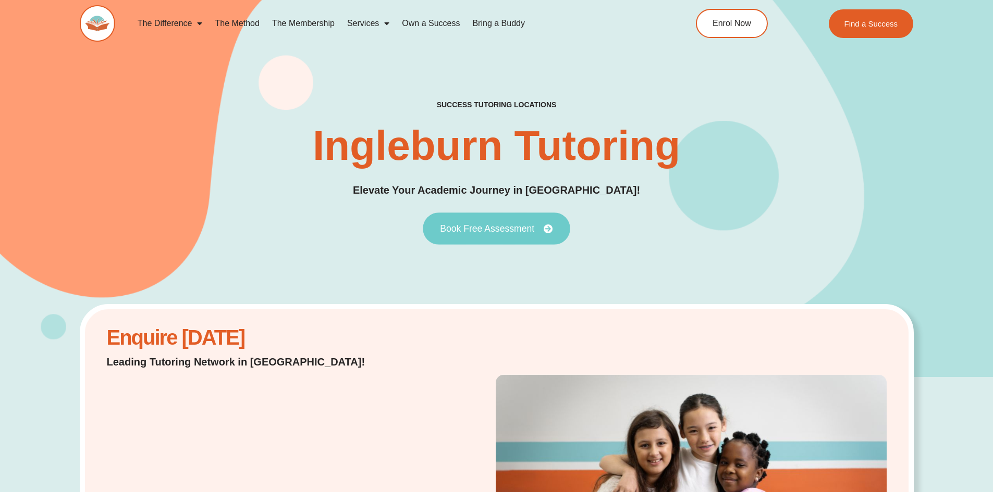
click at [504, 225] on span "Book Free Assessment" at bounding box center [487, 228] width 94 height 9
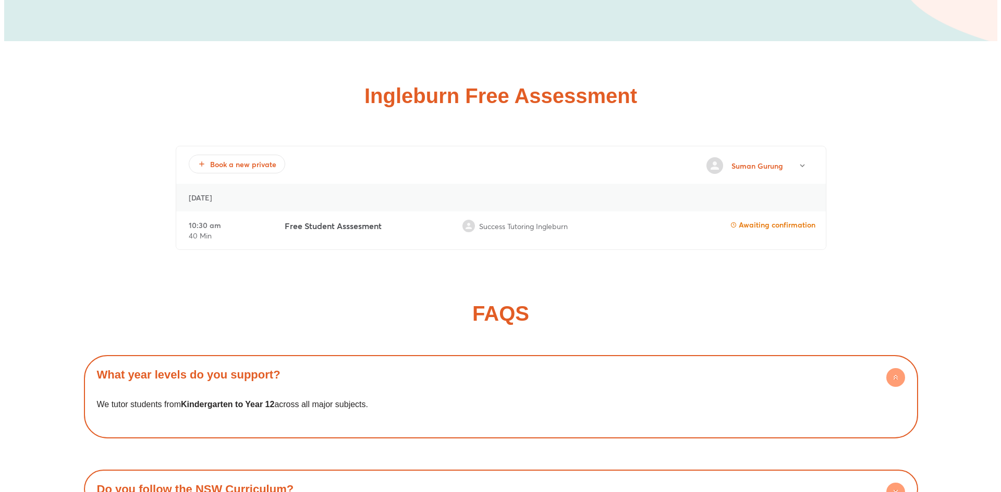
scroll to position [8461, 0]
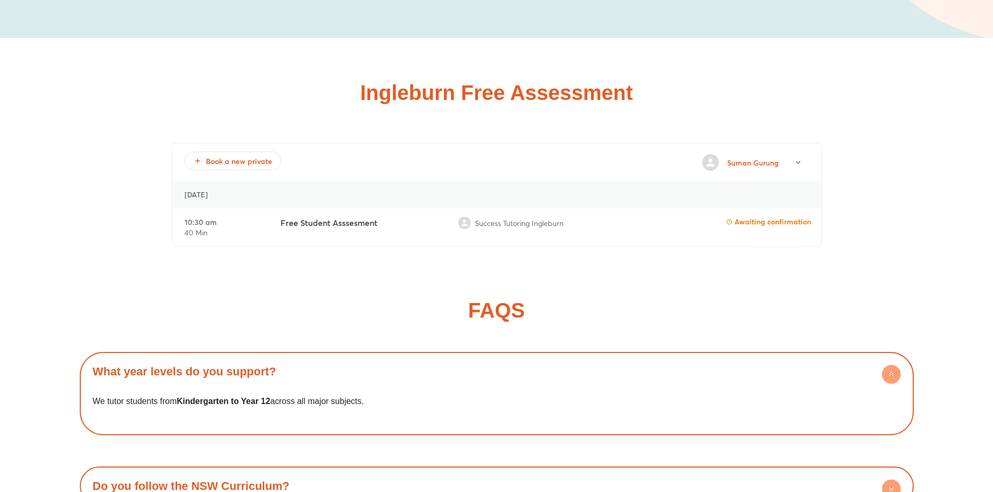
click at [777, 217] on p "Awaiting confirmation" at bounding box center [768, 222] width 85 height 10
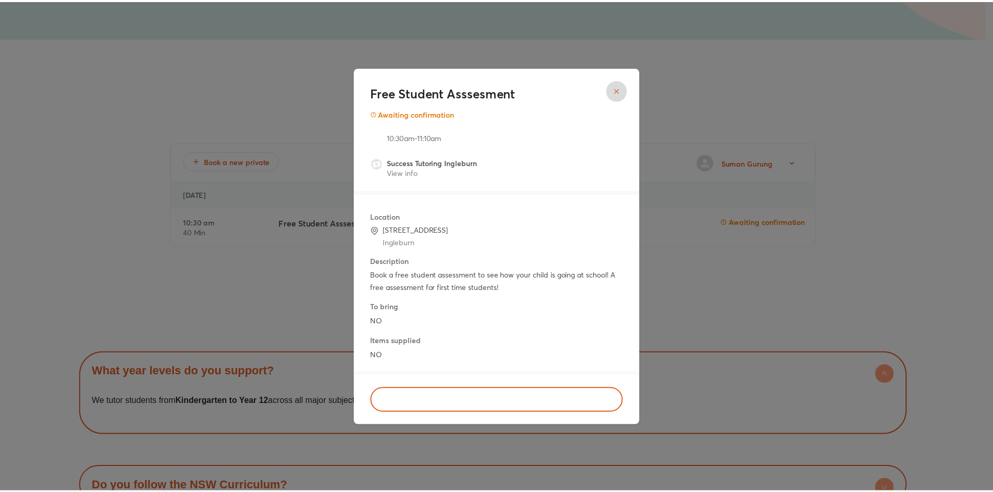
scroll to position [13, 0]
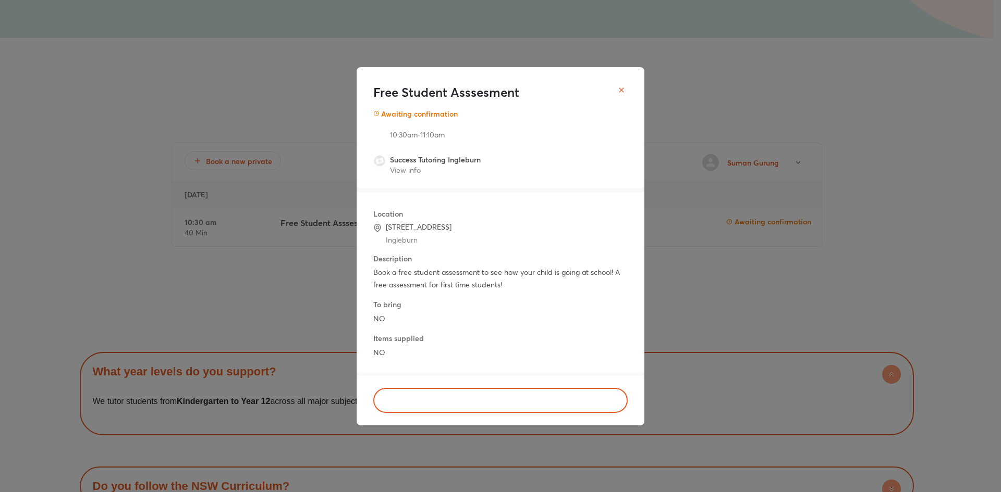
click at [622, 87] on icon "close" at bounding box center [621, 90] width 8 height 8
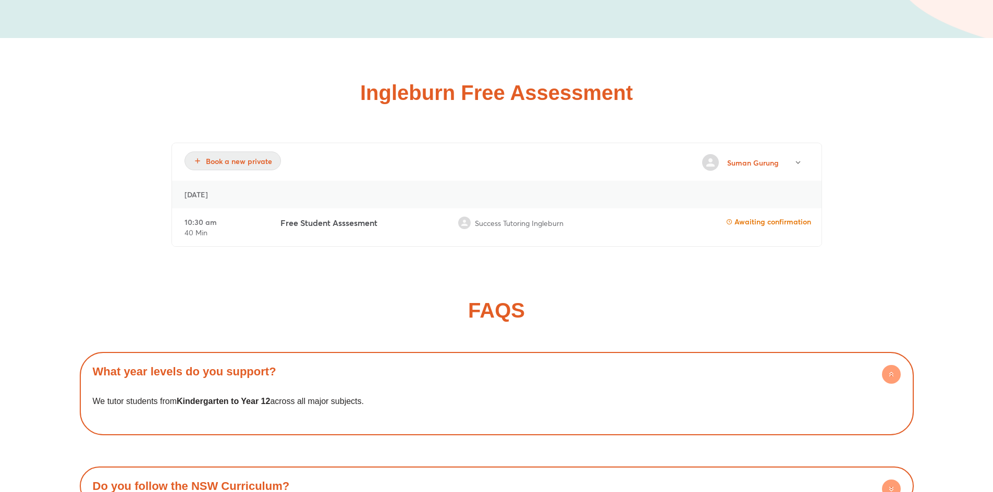
click at [237, 156] on span "Book a new private" at bounding box center [232, 161] width 79 height 10
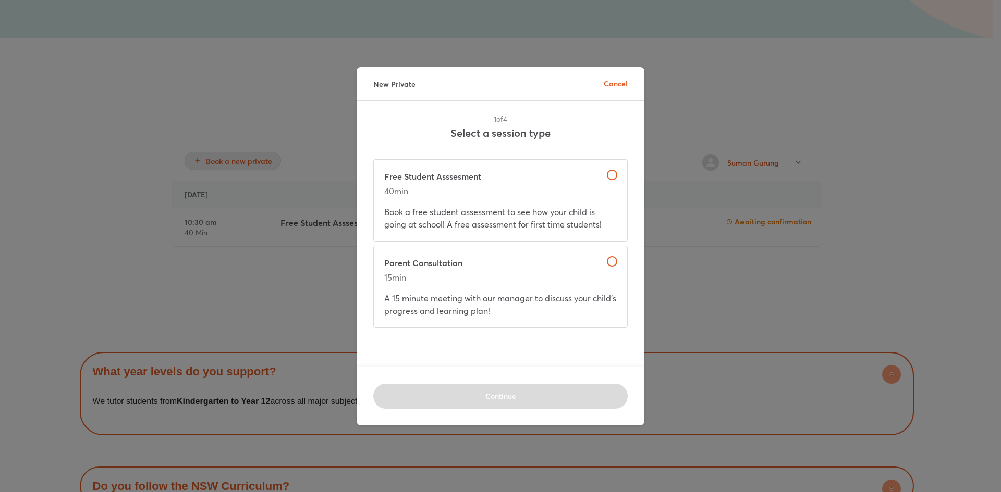
click at [613, 83] on span "Cancel" at bounding box center [615, 84] width 24 height 10
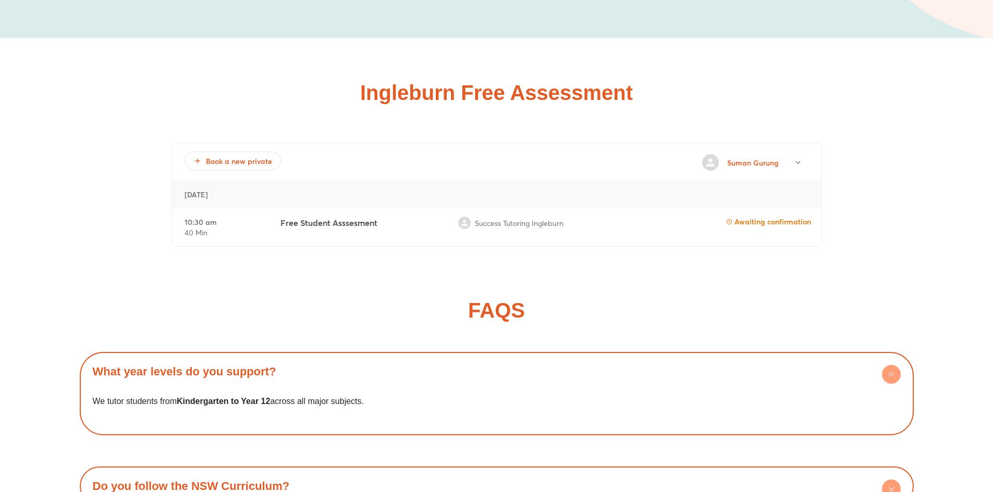
click at [314, 217] on p "Free Student Asssesment" at bounding box center [328, 223] width 97 height 13
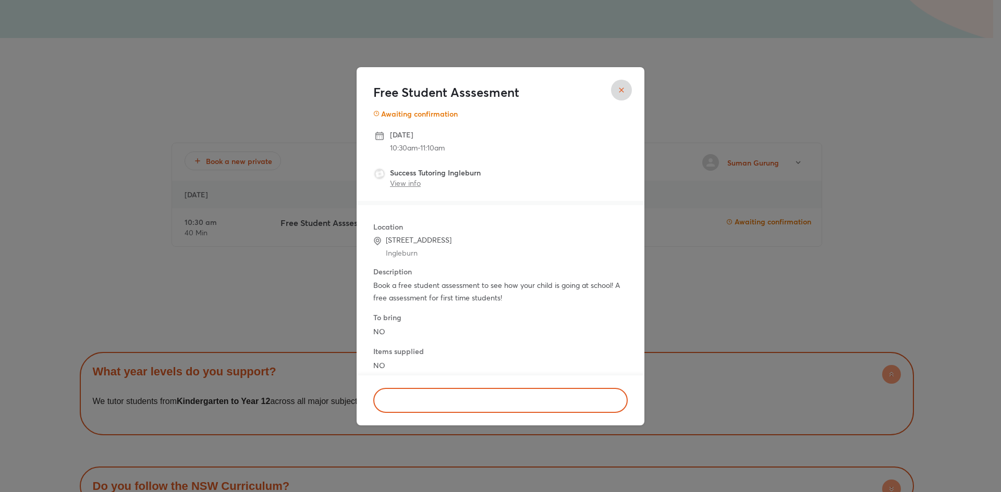
click at [416, 180] on link "View info" at bounding box center [405, 183] width 31 height 10
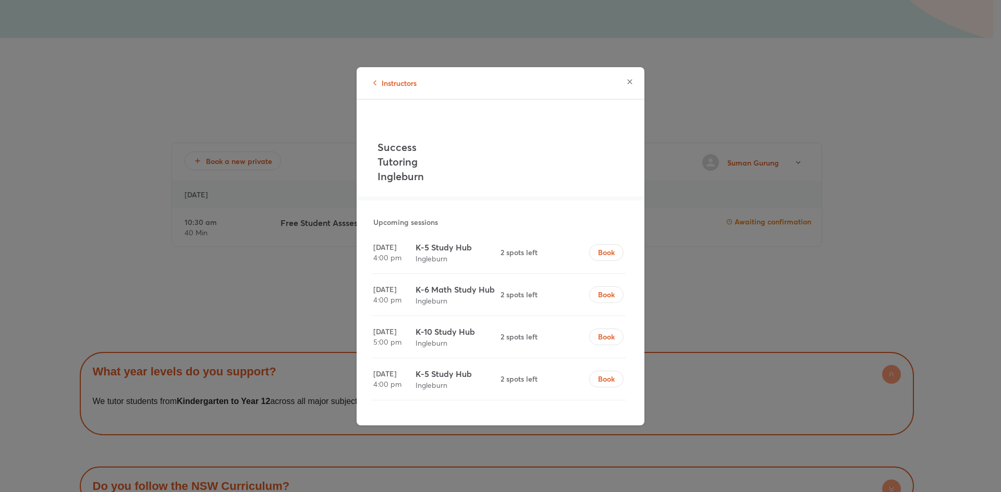
click at [629, 81] on icon "button" at bounding box center [629, 81] width 5 height 5
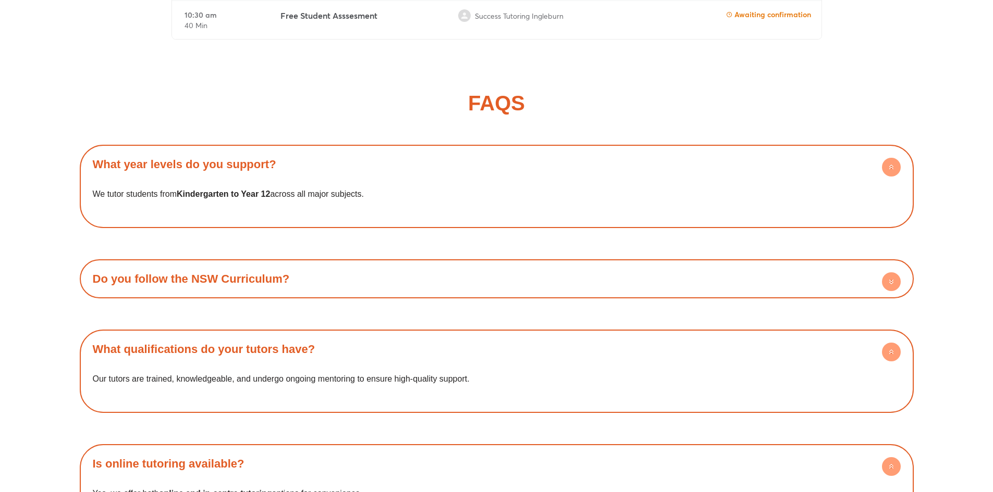
scroll to position [8669, 0]
click at [130, 48] on div "FAQS What year levels do you support? We tutor students from Kindergarten to Ye…" at bounding box center [497, 424] width 834 height 755
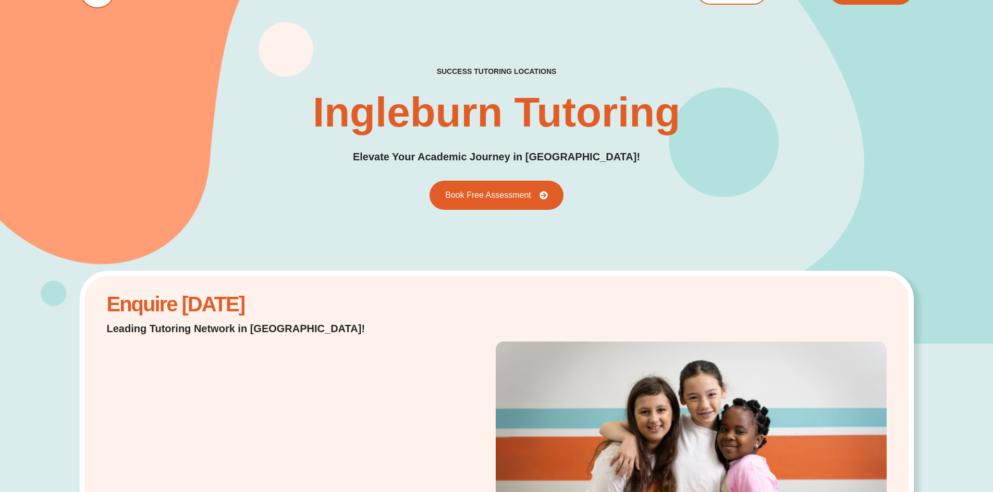
scroll to position [0, 0]
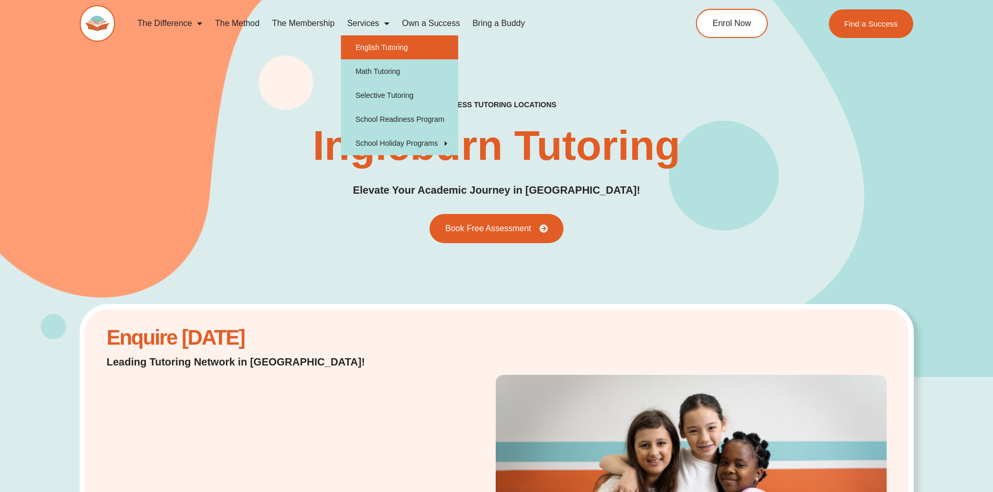
click at [368, 47] on link "English Tutoring" at bounding box center [399, 47] width 117 height 24
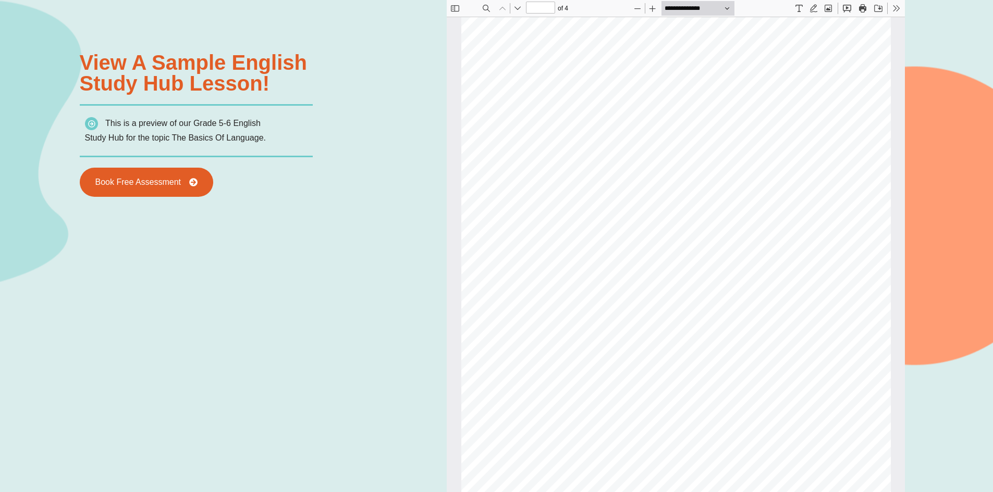
scroll to position [1246, 0]
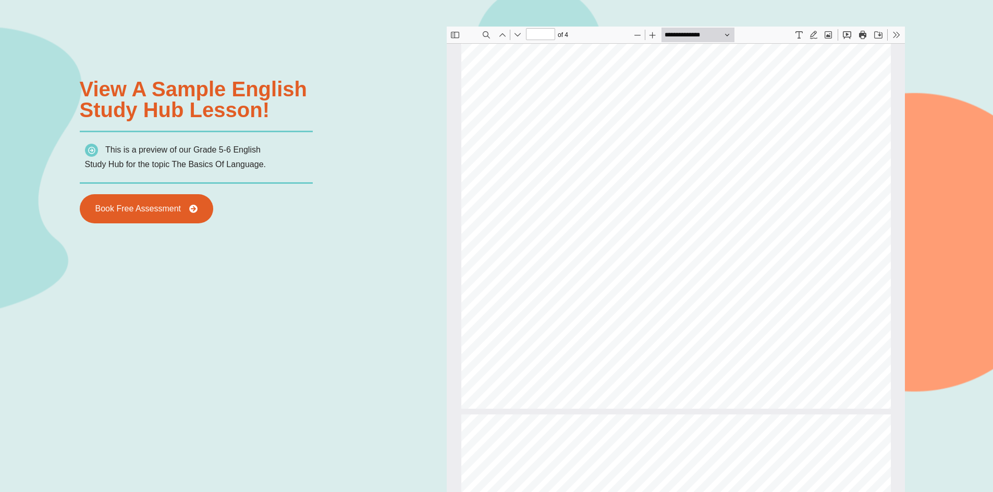
type input "*"
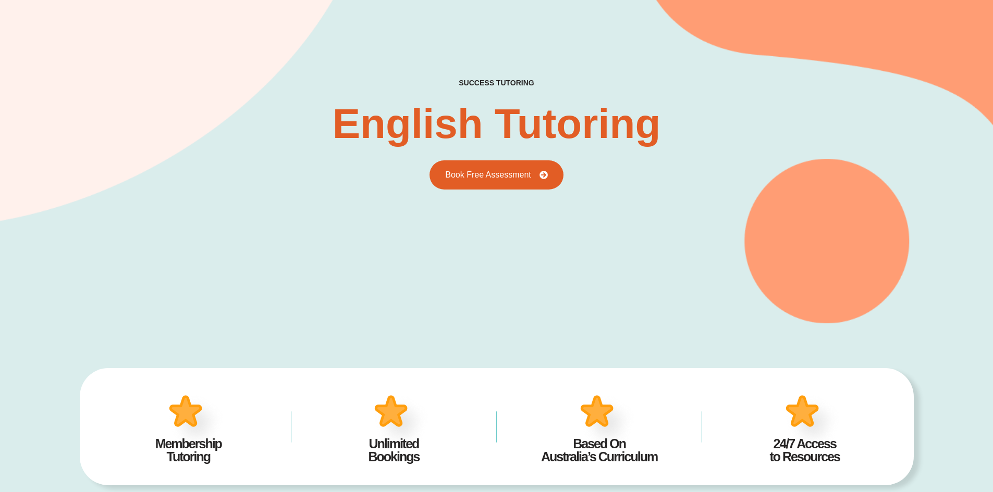
scroll to position [0, 0]
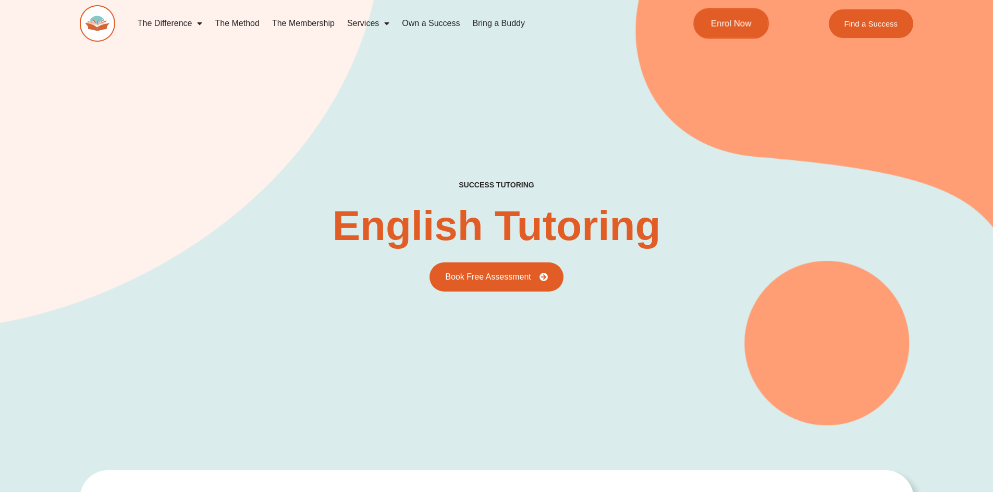
click at [722, 20] on span "Enrol Now" at bounding box center [731, 23] width 41 height 9
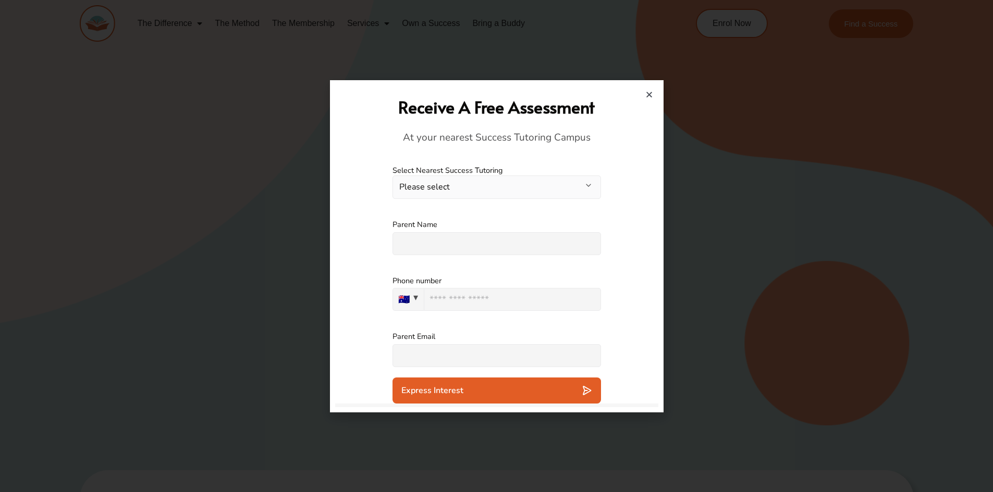
click at [647, 96] on icon "Close" at bounding box center [649, 95] width 8 height 8
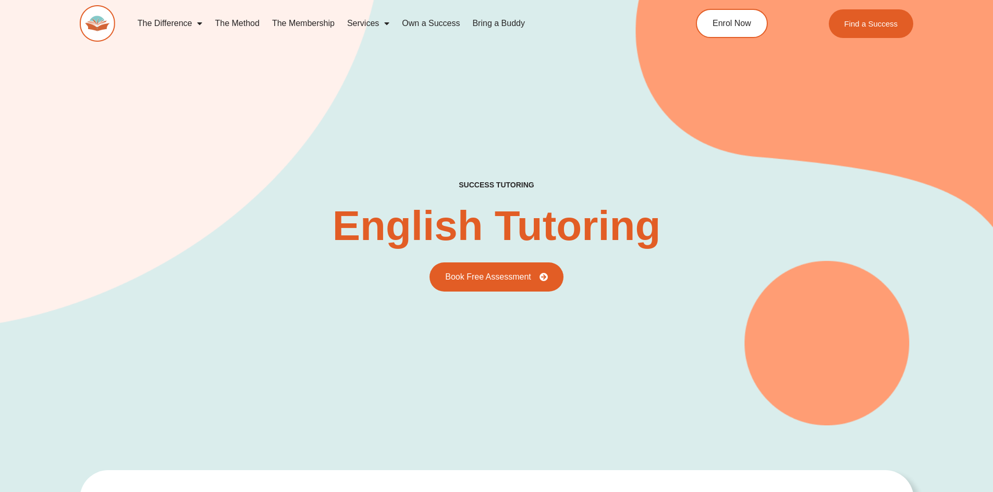
click at [156, 30] on link "The Difference" at bounding box center [170, 23] width 78 height 24
click at [304, 21] on link "The Membership" at bounding box center [303, 23] width 75 height 24
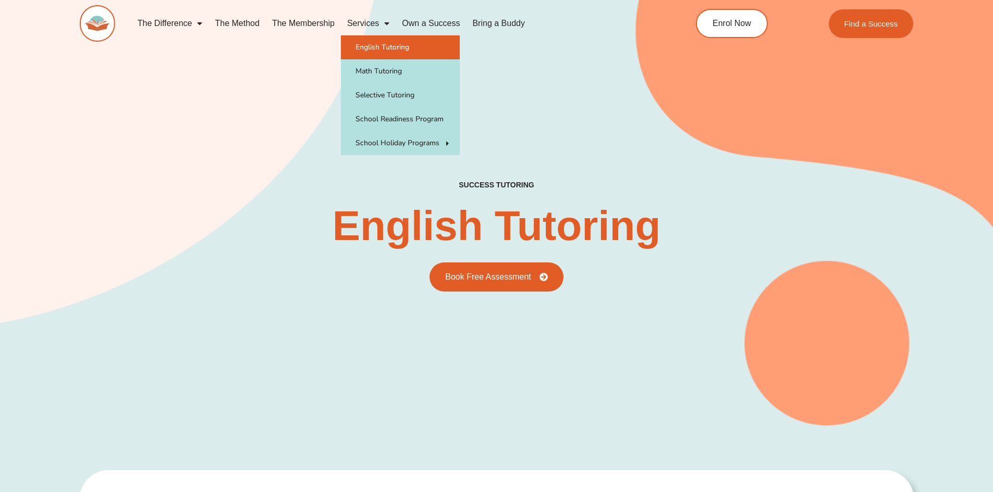
click at [369, 21] on link "Services" at bounding box center [368, 23] width 55 height 24
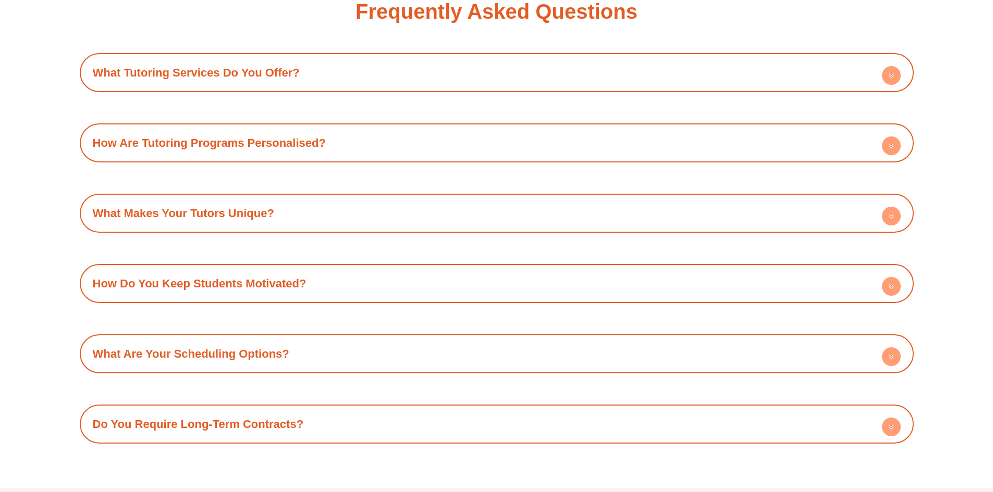
scroll to position [3830, 0]
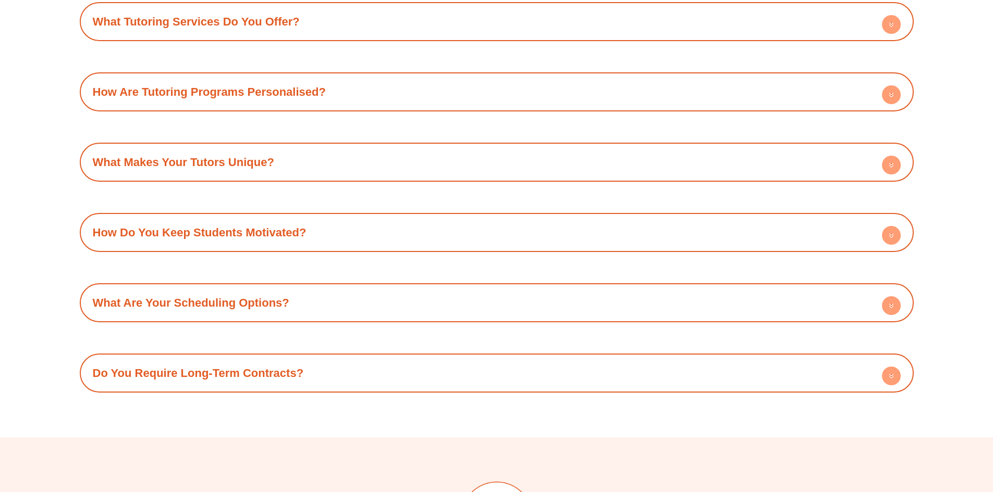
click at [353, 289] on div "What Are Your Scheduling Options?" at bounding box center [496, 303] width 823 height 29
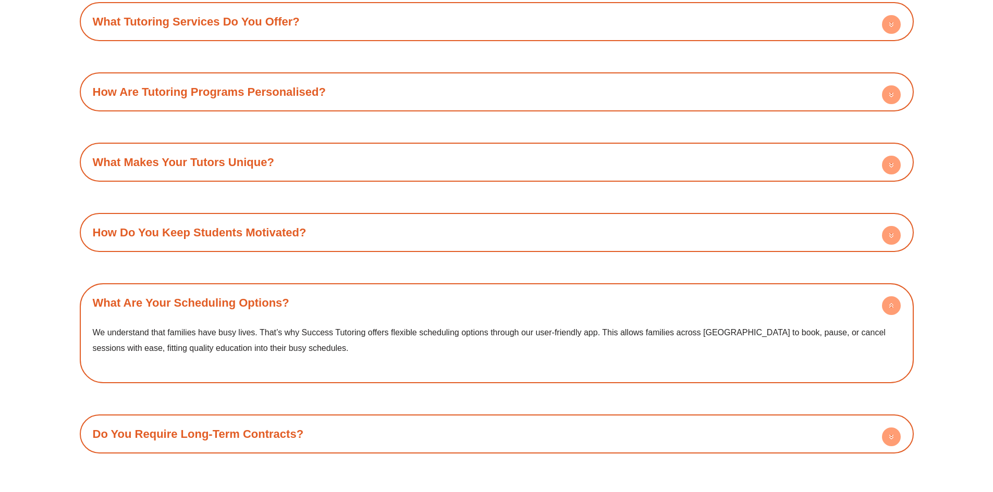
click at [326, 420] on div "Do You Require Long-Term Contracts?" at bounding box center [496, 434] width 823 height 29
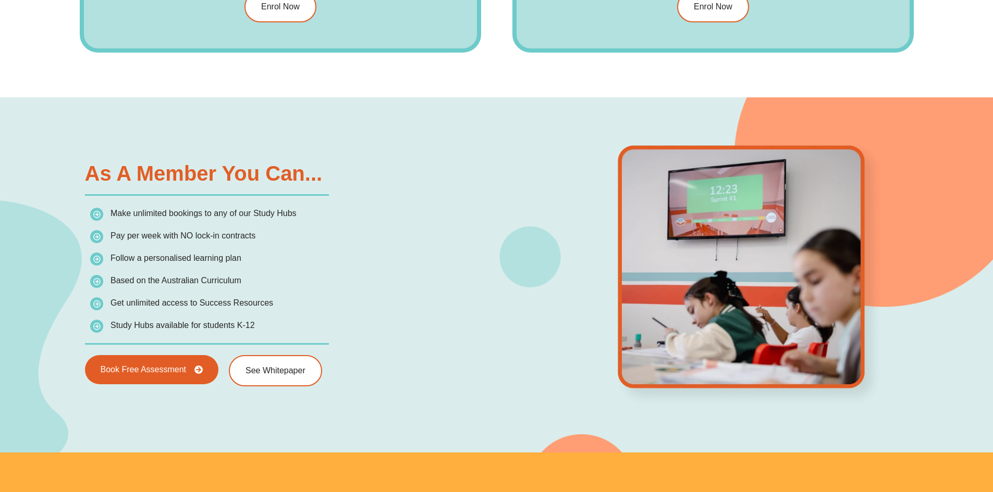
scroll to position [1544, 0]
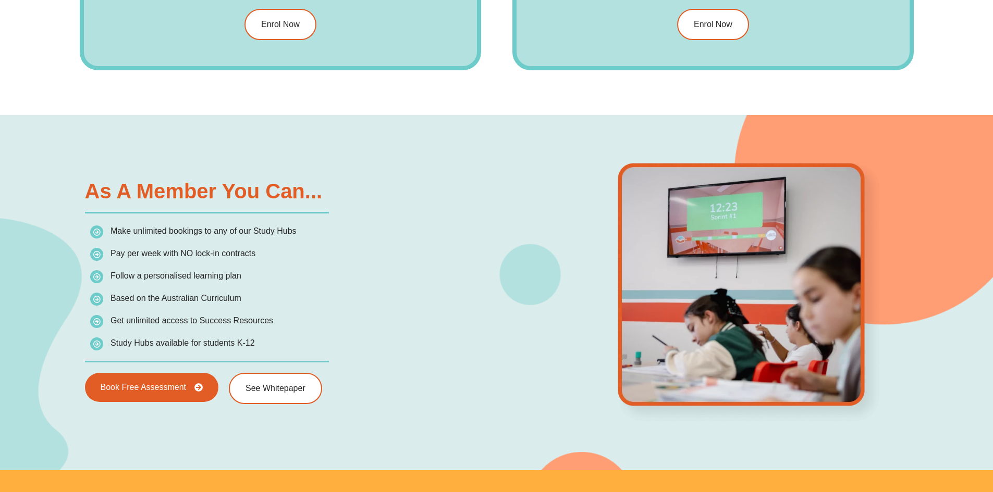
drag, startPoint x: 147, startPoint y: 233, endPoint x: 252, endPoint y: 233, distance: 104.8
click at [302, 233] on li "Make unlimited bookings to any of our Study Hubs" at bounding box center [290, 233] width 401 height 19
drag, startPoint x: 128, startPoint y: 255, endPoint x: 276, endPoint y: 243, distance: 148.5
click at [276, 243] on ul "Make unlimited bookings to any of our Study Hubs Pay per week with NO lock-in c…" at bounding box center [290, 287] width 401 height 127
drag, startPoint x: 248, startPoint y: 273, endPoint x: 274, endPoint y: 273, distance: 26.1
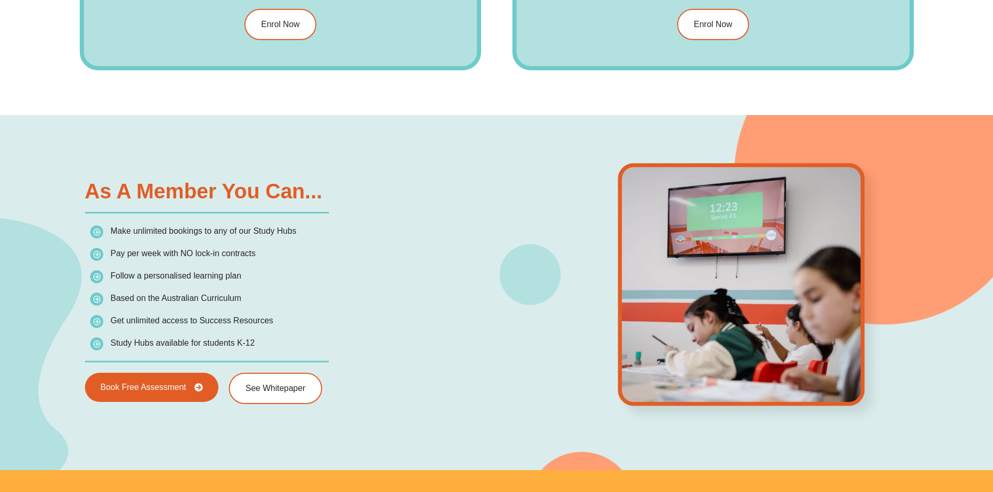
click at [274, 273] on li "Follow a personalised learning plan" at bounding box center [290, 278] width 401 height 19
drag, startPoint x: 133, startPoint y: 297, endPoint x: 243, endPoint y: 286, distance: 110.5
click at [243, 286] on ul "Make unlimited bookings to any of our Study Hubs Pay per week with NO lock-in c…" at bounding box center [290, 287] width 401 height 127
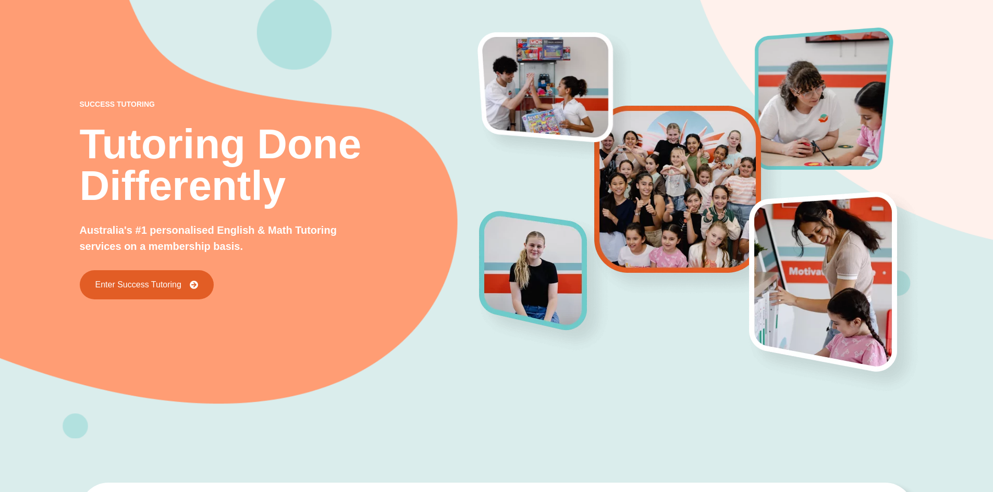
scroll to position [0, 0]
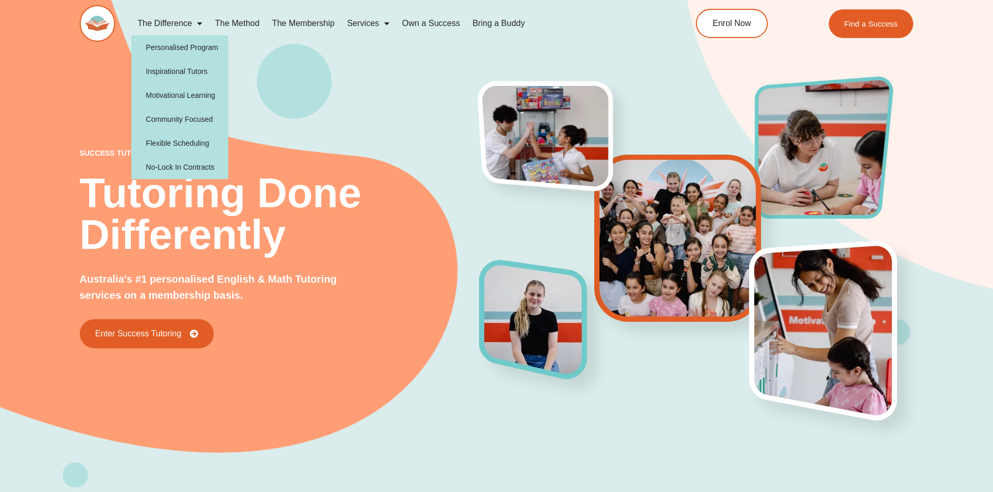
click at [199, 24] on span "Menu" at bounding box center [197, 23] width 10 height 19
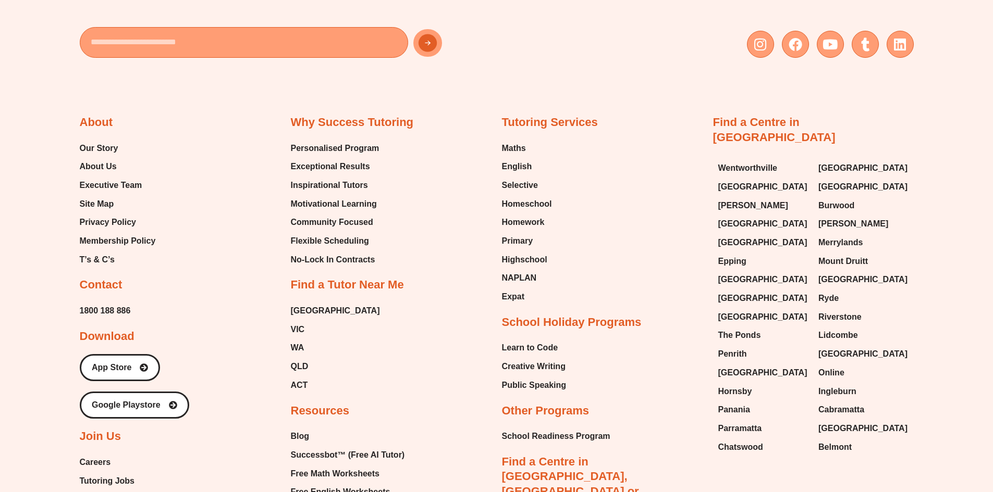
scroll to position [3179, 0]
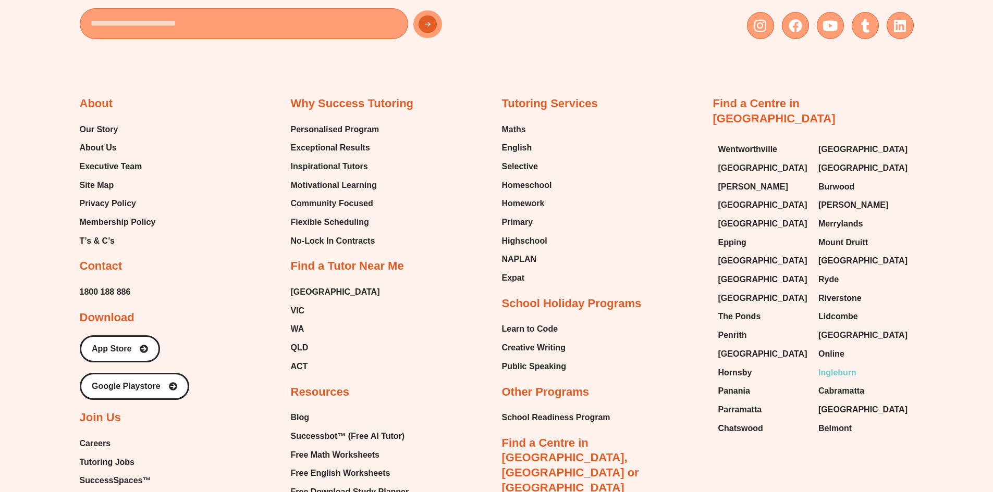
click at [842, 365] on span "Ingleburn" at bounding box center [837, 373] width 38 height 16
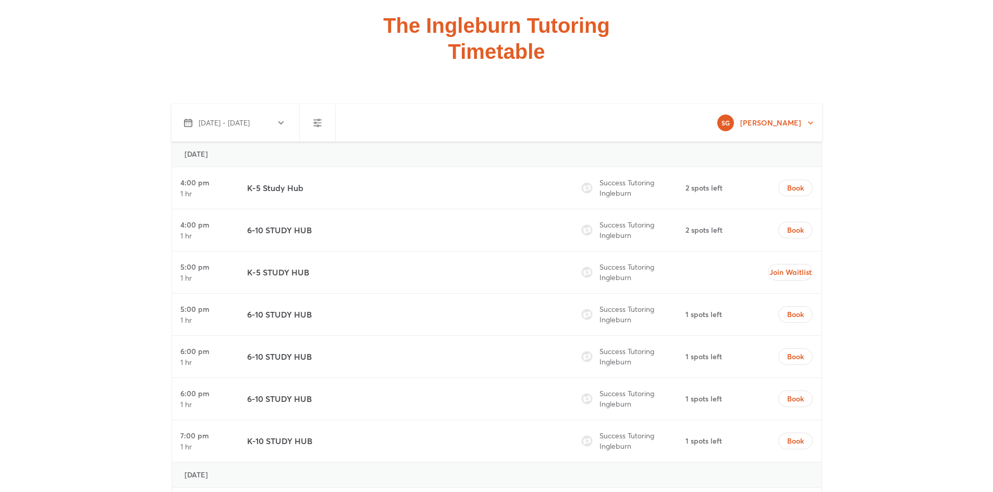
scroll to position [3909, 0]
